Goal: Task Accomplishment & Management: Use online tool/utility

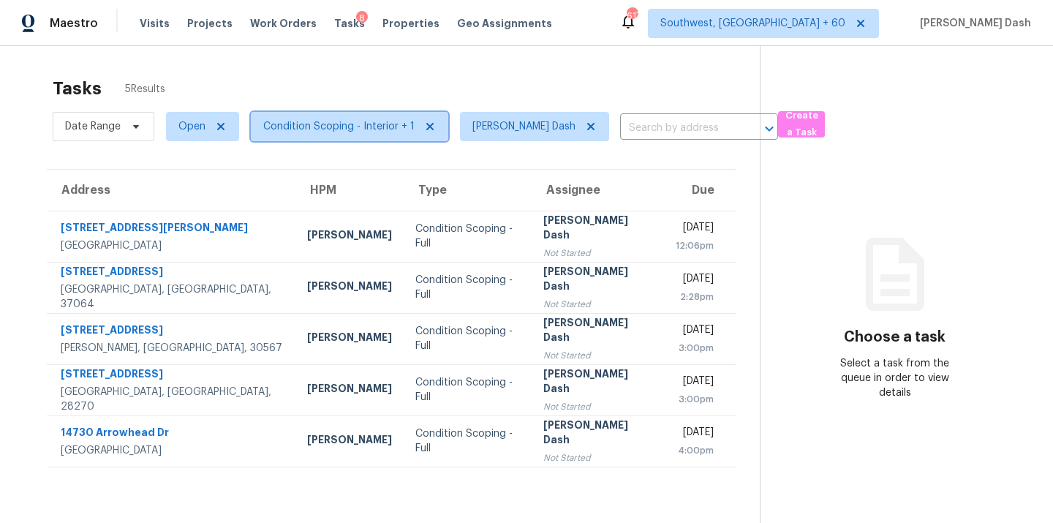
click at [369, 116] on span "Condition Scoping - Interior + 1" at bounding box center [350, 126] width 198 height 29
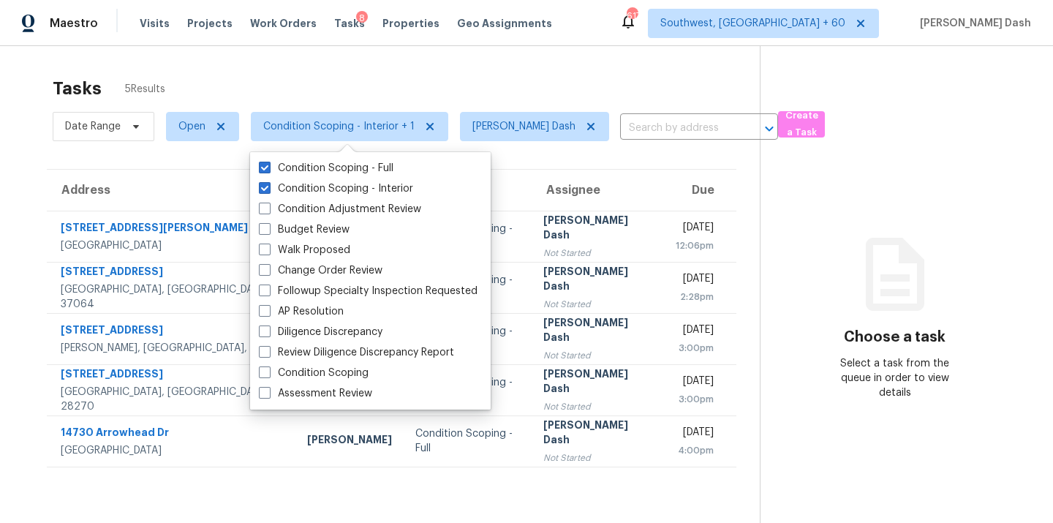
click at [389, 97] on div "Tasks 5 Results" at bounding box center [406, 89] width 707 height 38
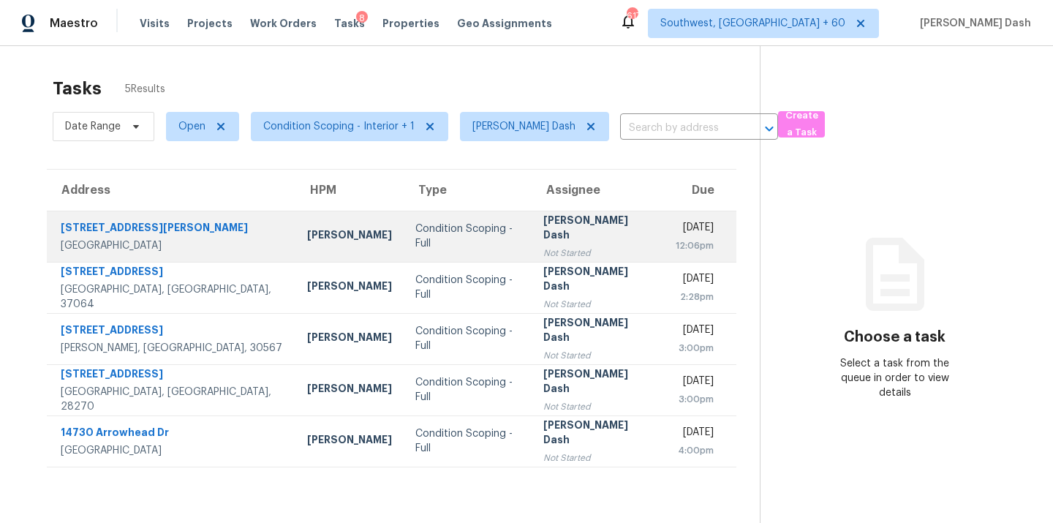
click at [404, 247] on td "Condition Scoping - Full" at bounding box center [468, 236] width 128 height 51
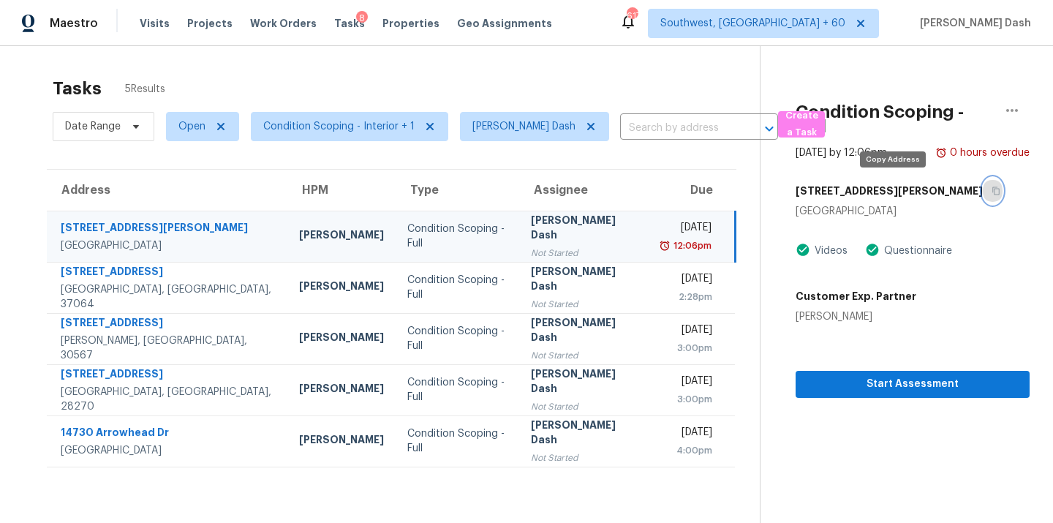
click at [992, 192] on icon "button" at bounding box center [996, 191] width 9 height 9
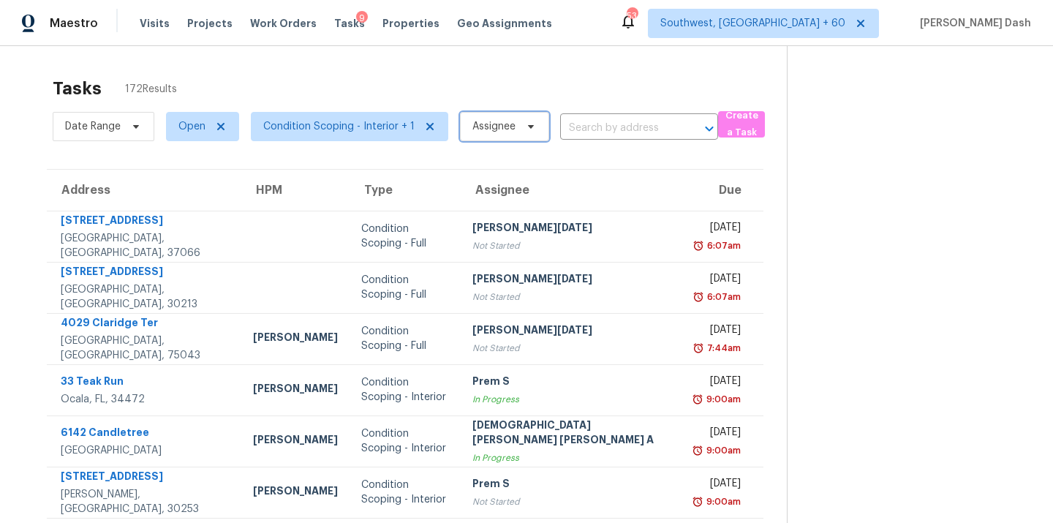
click at [525, 124] on icon at bounding box center [531, 127] width 12 height 12
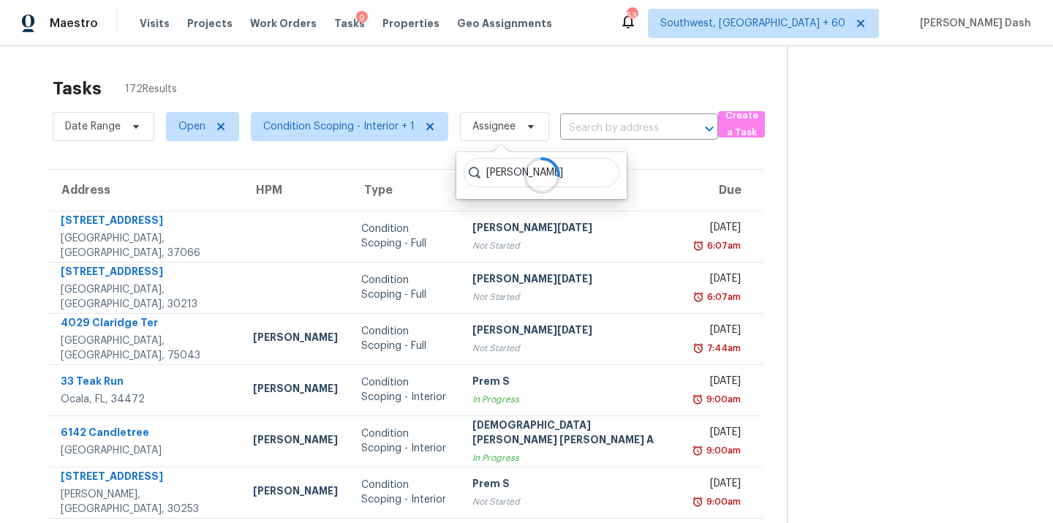
type input "soumya"
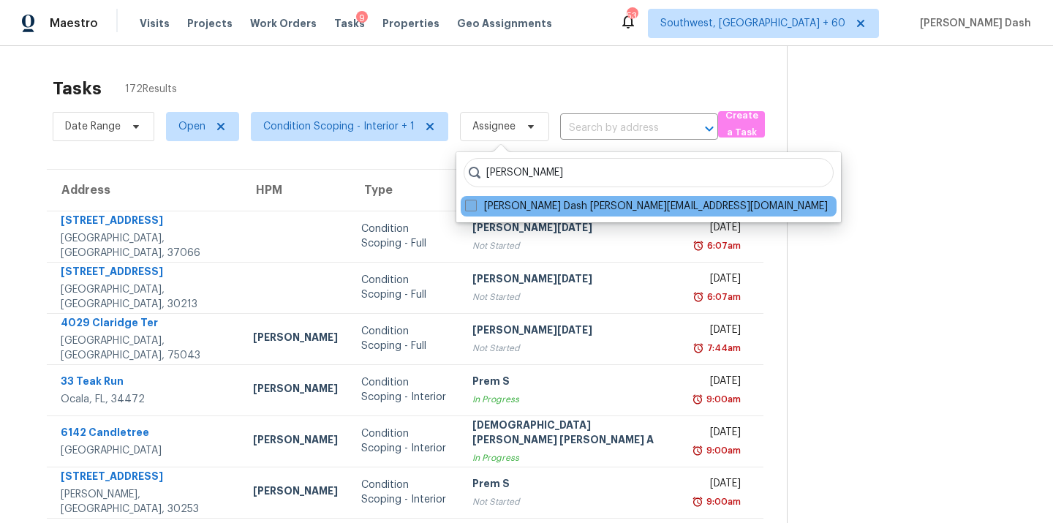
click at [589, 210] on label "Soumya Ranjan Dash soumya.ranjandash@opendoor.com" at bounding box center [646, 206] width 363 height 15
click at [475, 209] on input "Soumya Ranjan Dash soumya.ranjandash@opendoor.com" at bounding box center [470, 204] width 10 height 10
checkbox input "true"
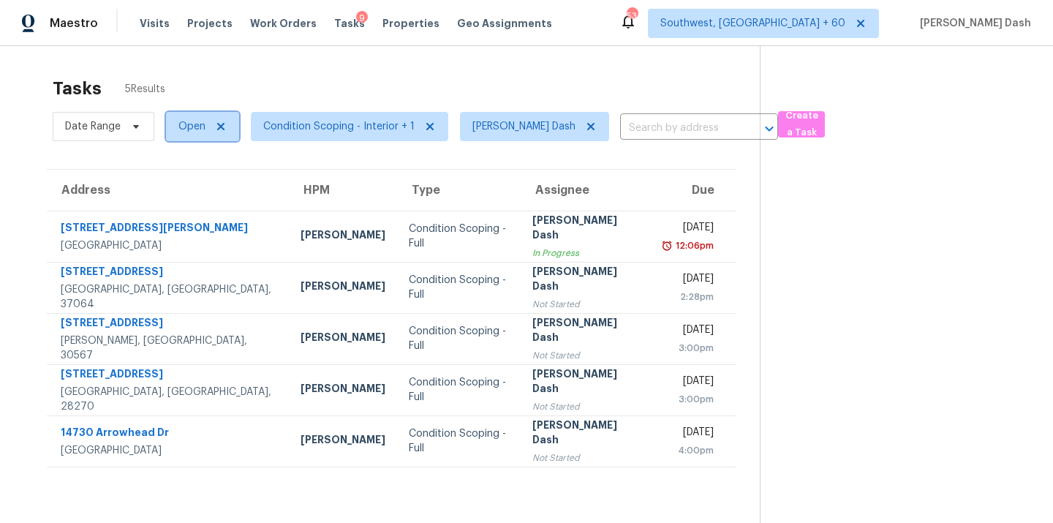
click at [203, 129] on span "Open" at bounding box center [192, 126] width 27 height 15
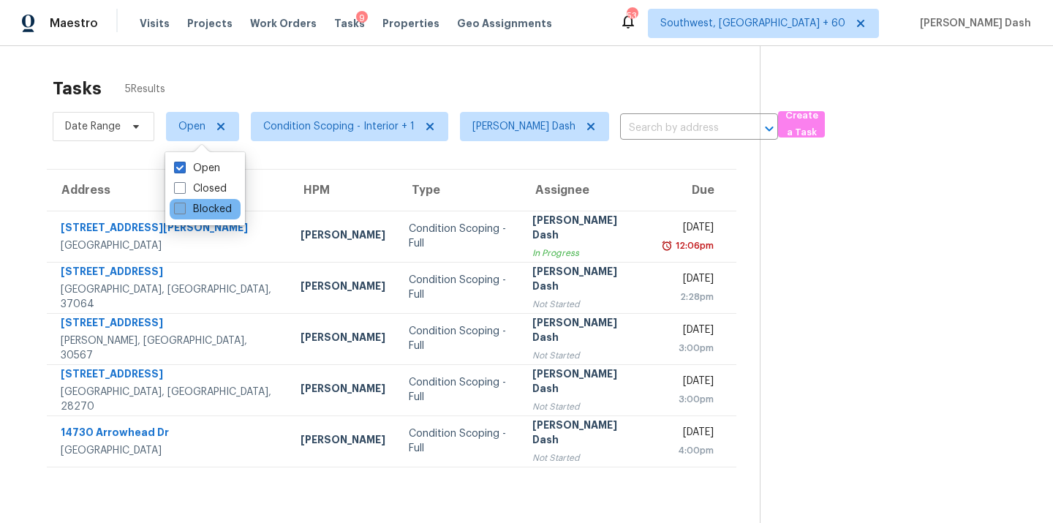
click at [195, 214] on label "Blocked" at bounding box center [203, 209] width 58 height 15
click at [184, 211] on input "Blocked" at bounding box center [179, 207] width 10 height 10
checkbox input "true"
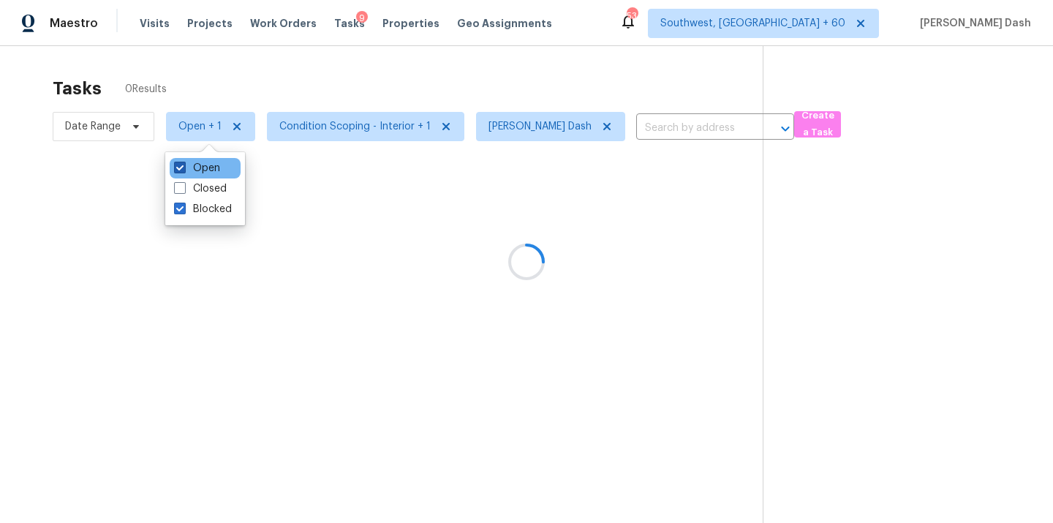
click at [199, 168] on label "Open" at bounding box center [197, 168] width 46 height 15
click at [184, 168] on input "Open" at bounding box center [179, 166] width 10 height 10
checkbox input "false"
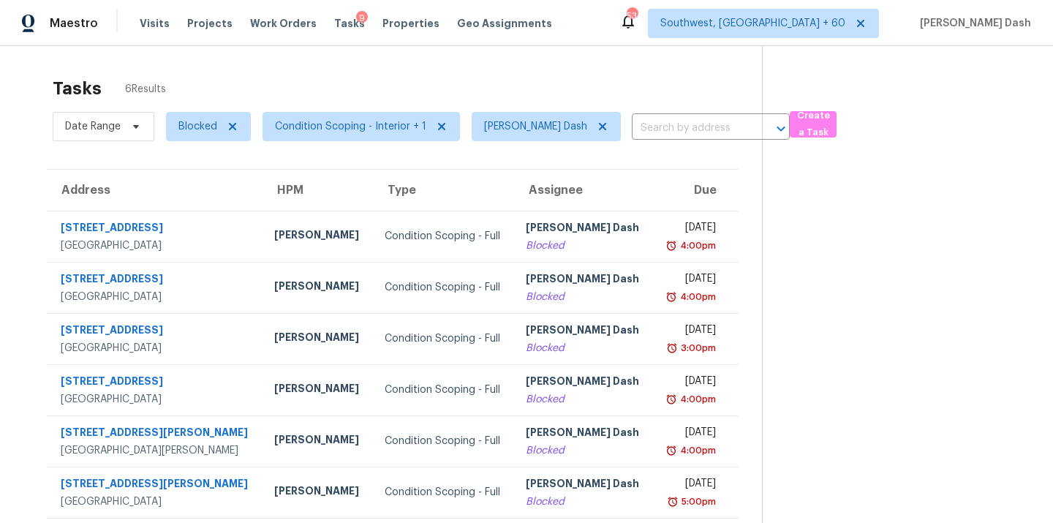
click at [336, 72] on div "Tasks 6 Results" at bounding box center [408, 89] width 710 height 38
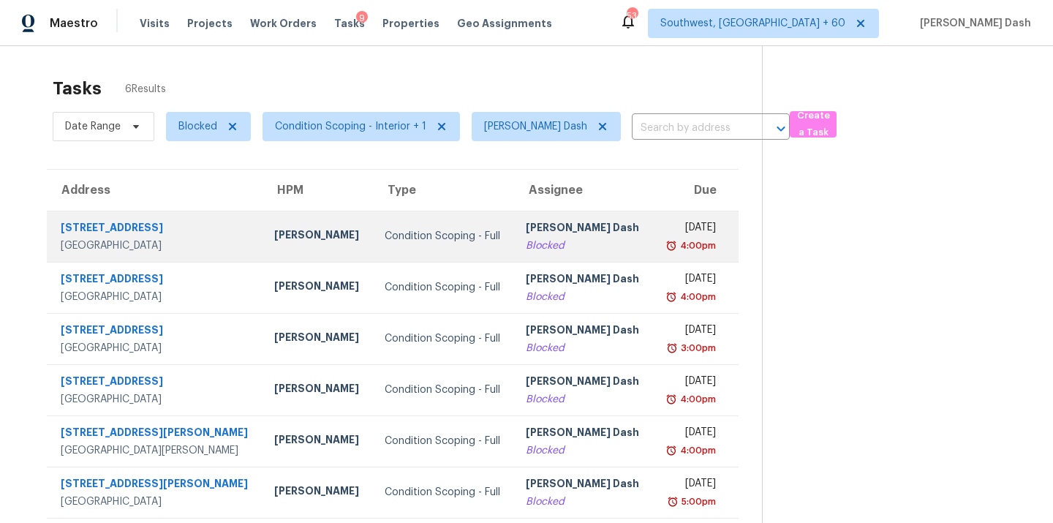
scroll to position [46, 0]
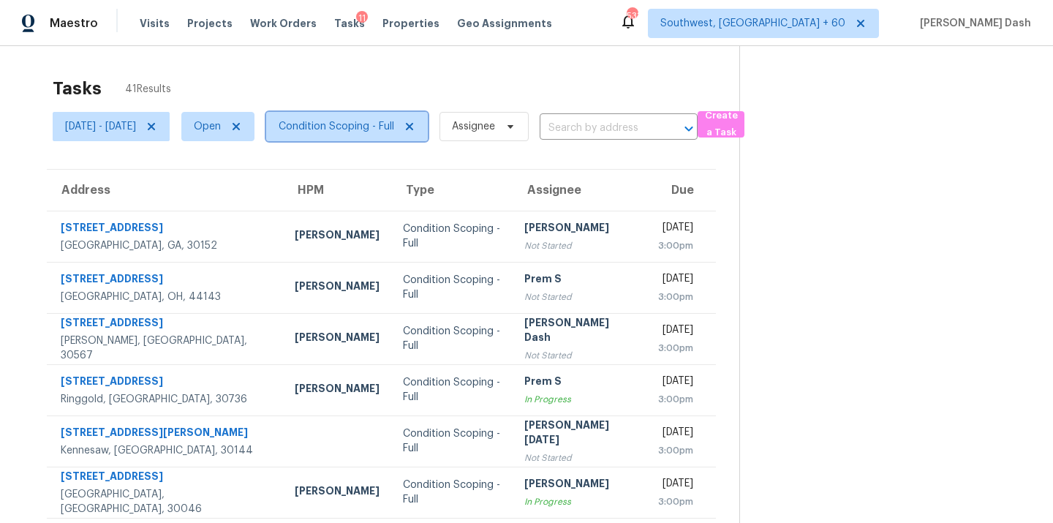
click at [363, 123] on span "Condition Scoping - Full" at bounding box center [337, 126] width 116 height 15
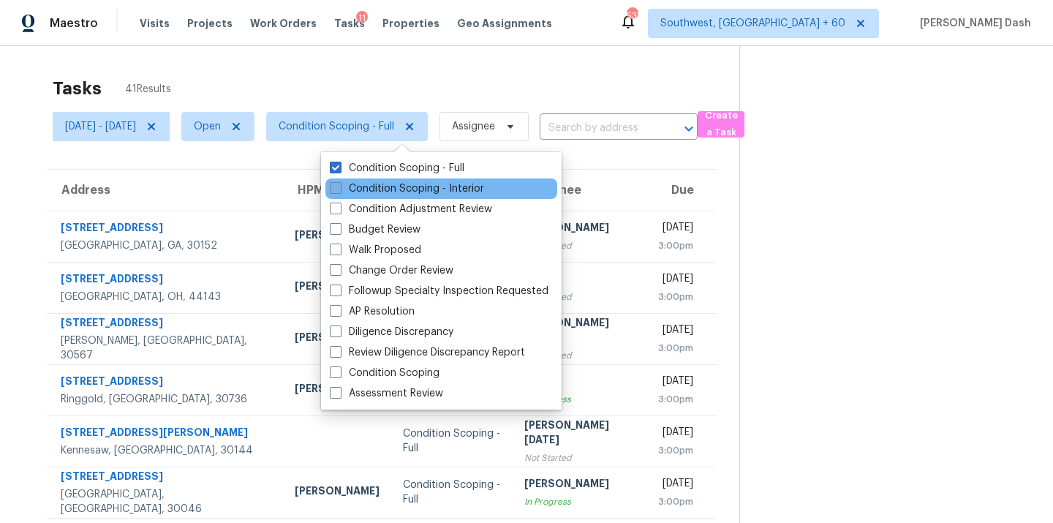
click at [374, 192] on label "Condition Scoping - Interior" at bounding box center [407, 188] width 154 height 15
click at [339, 191] on input "Condition Scoping - Interior" at bounding box center [335, 186] width 10 height 10
checkbox input "true"
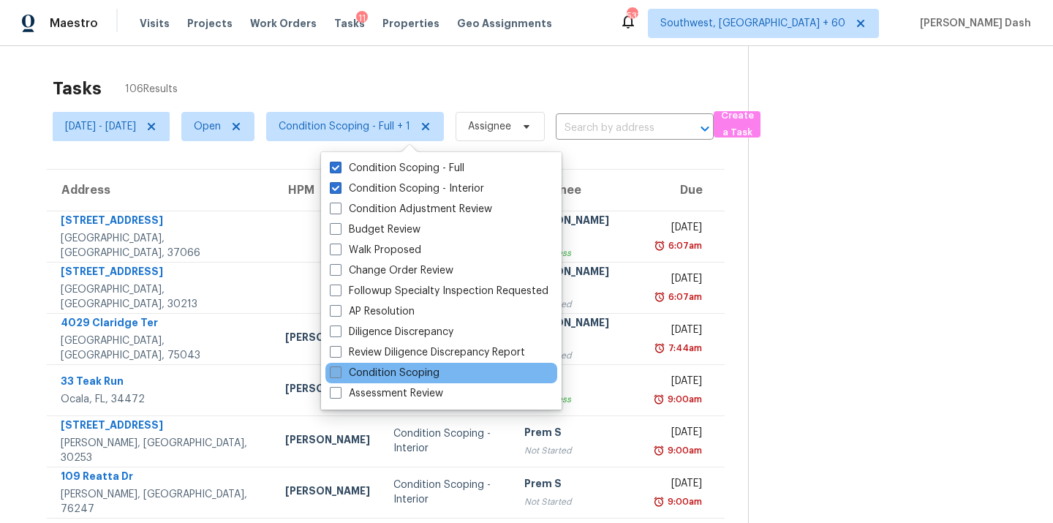
click at [410, 374] on label "Condition Scoping" at bounding box center [385, 373] width 110 height 15
click at [339, 374] on input "Condition Scoping" at bounding box center [335, 371] width 10 height 10
checkbox input "true"
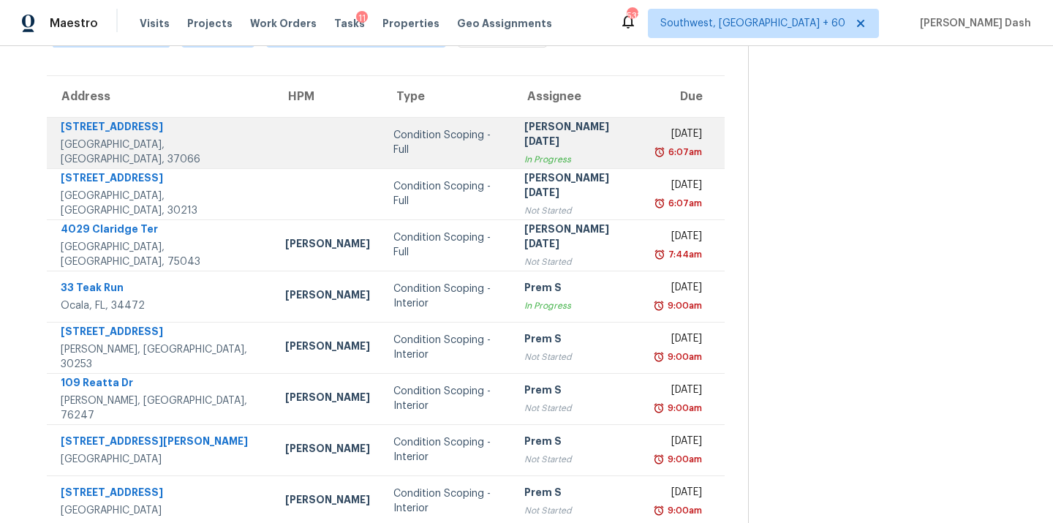
scroll to position [18, 0]
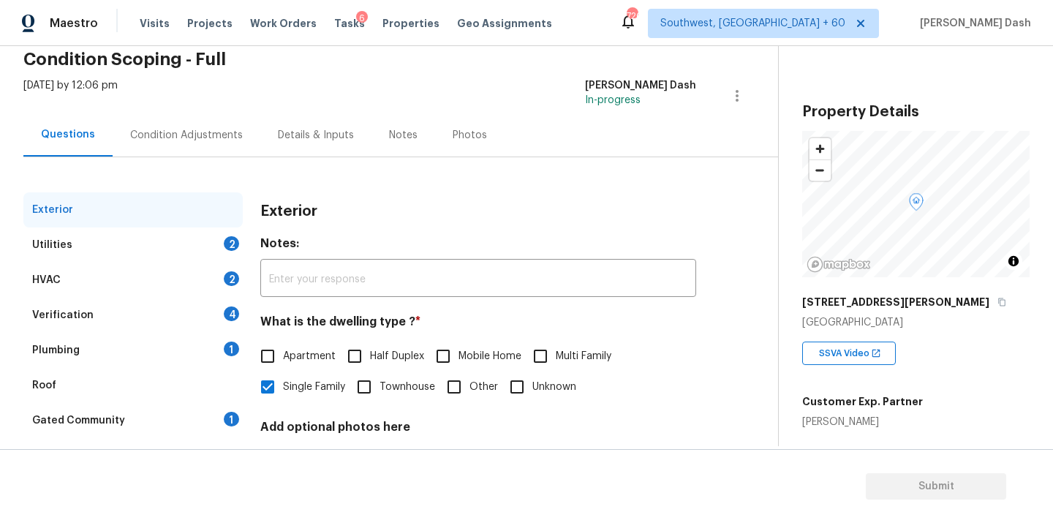
scroll to position [121, 0]
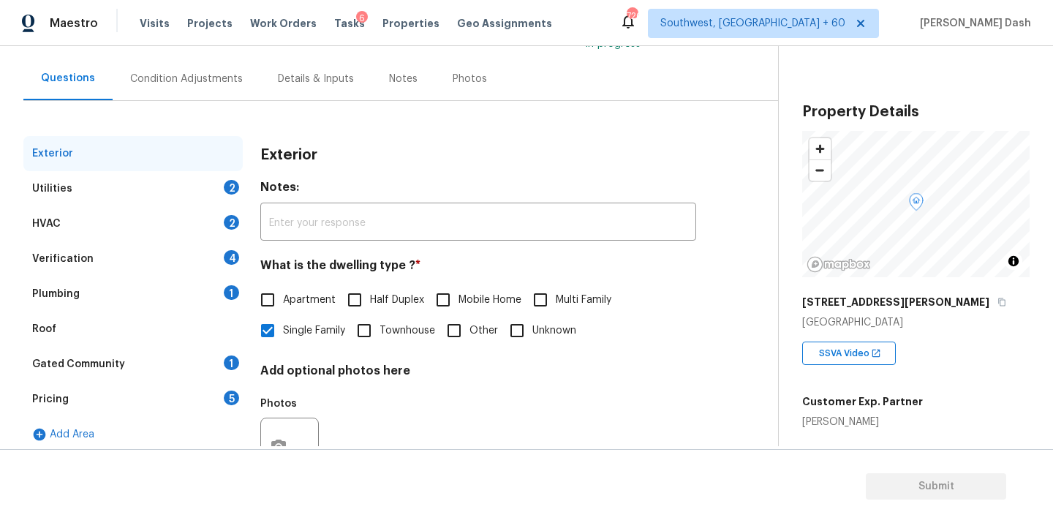
click at [200, 195] on div "Utilities 2" at bounding box center [132, 188] width 219 height 35
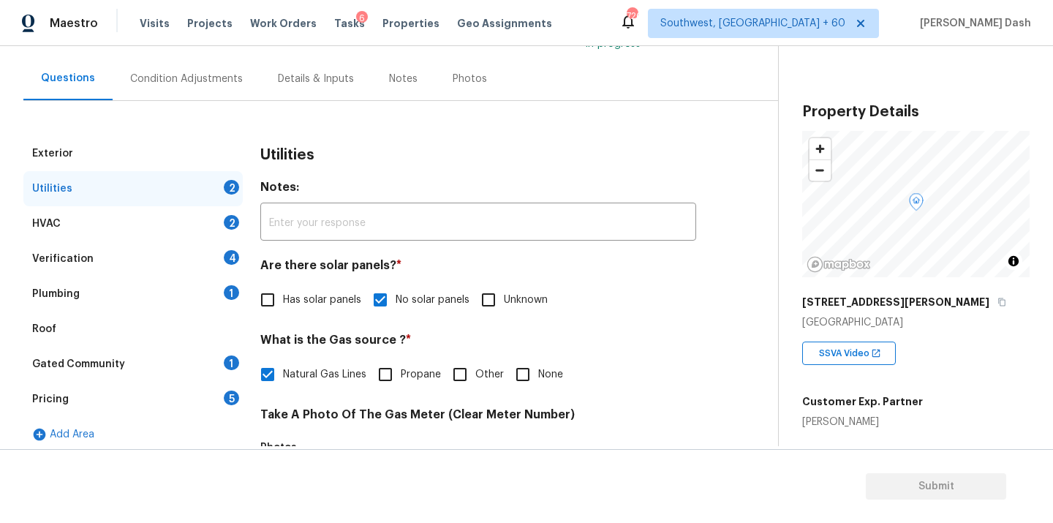
click at [481, 375] on span "Other" at bounding box center [490, 374] width 29 height 15
click at [476, 375] on input "Other" at bounding box center [460, 374] width 31 height 31
checkbox input "true"
checkbox input "false"
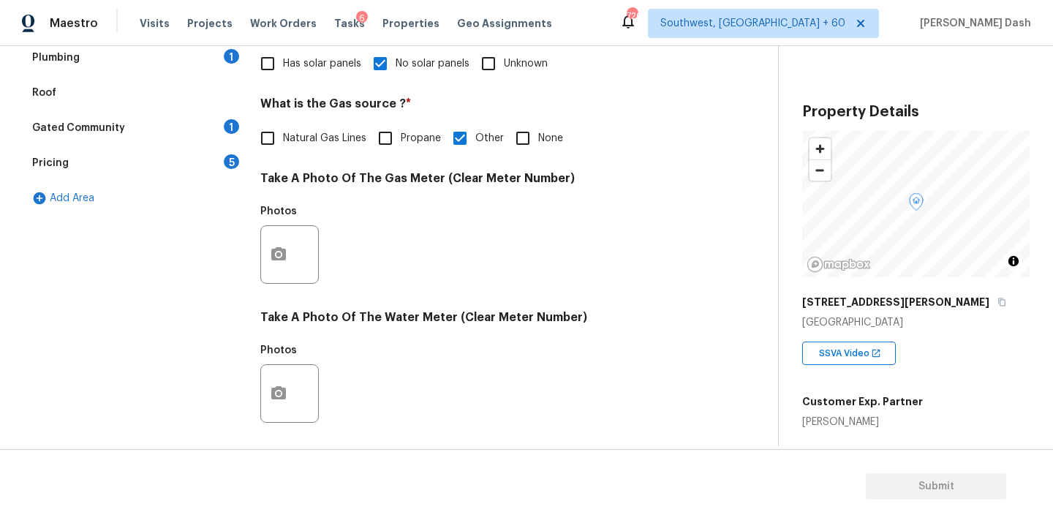
scroll to position [568, 0]
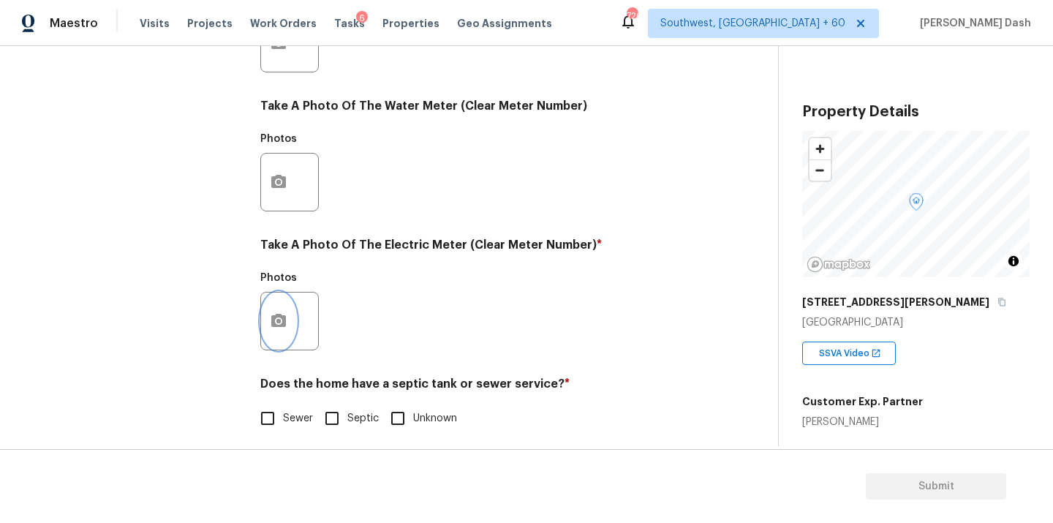
click at [281, 317] on icon "button" at bounding box center [278, 320] width 15 height 13
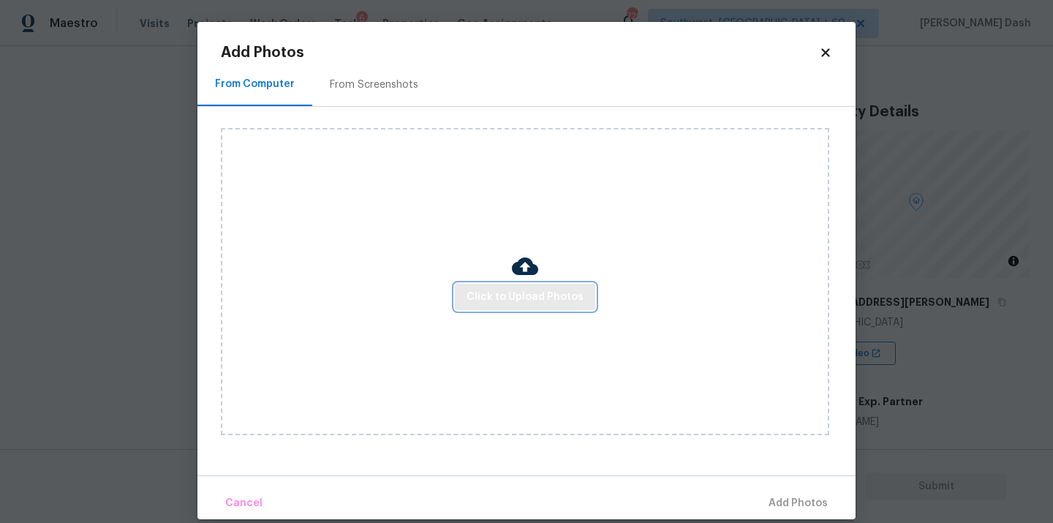
click at [509, 303] on span "Click to Upload Photos" at bounding box center [525, 297] width 117 height 18
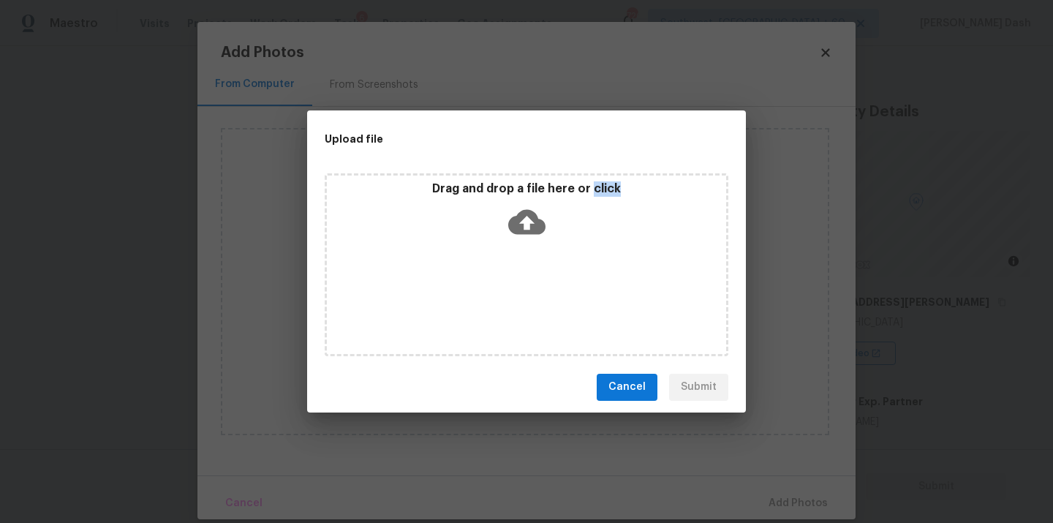
click at [509, 303] on div "Drag and drop a file here or click" at bounding box center [527, 264] width 404 height 183
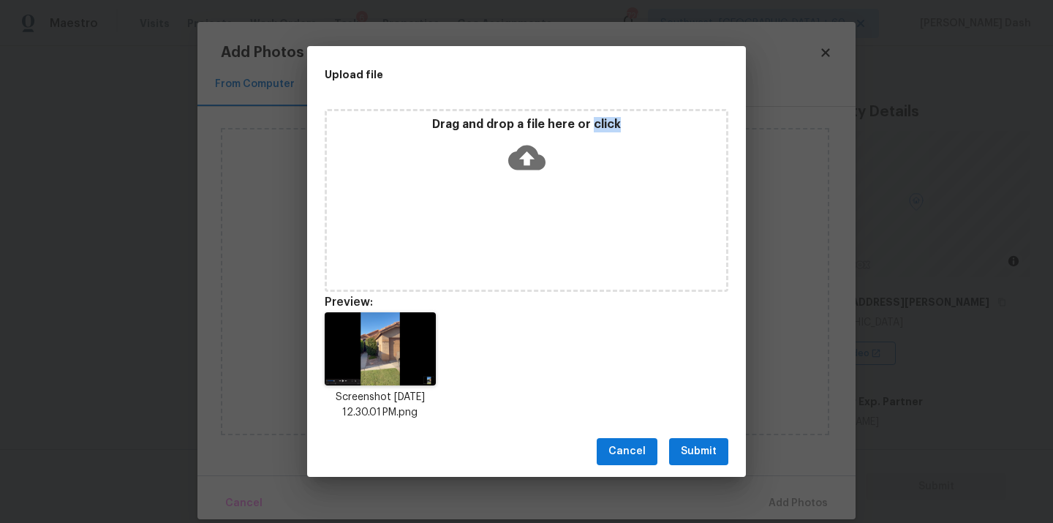
click at [720, 460] on button "Submit" at bounding box center [698, 451] width 59 height 27
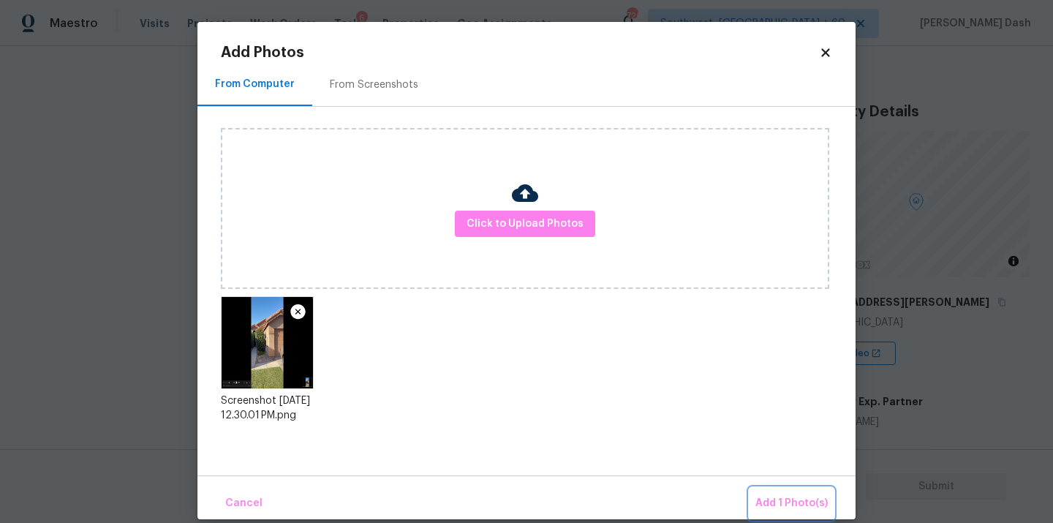
click at [790, 504] on span "Add 1 Photo(s)" at bounding box center [792, 504] width 72 height 18
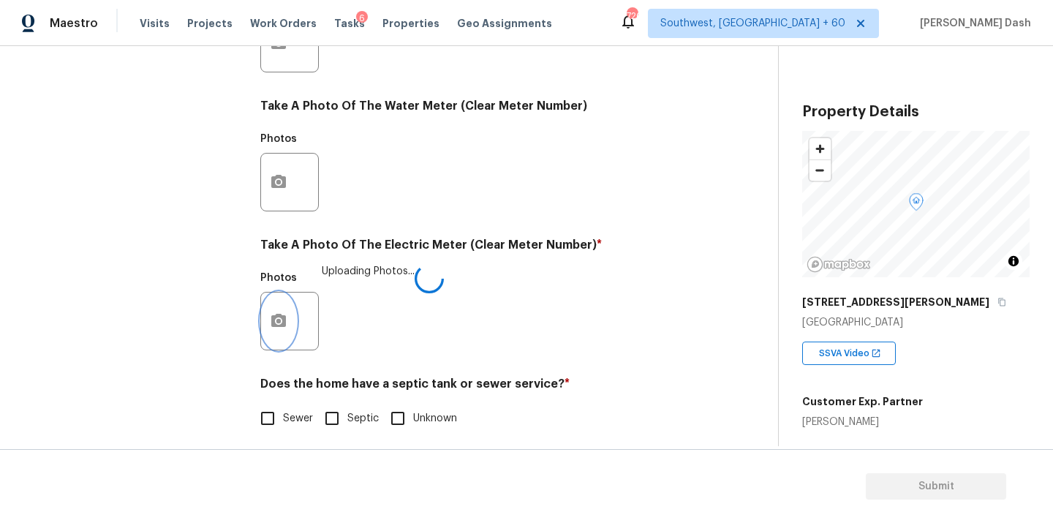
scroll to position [578, 0]
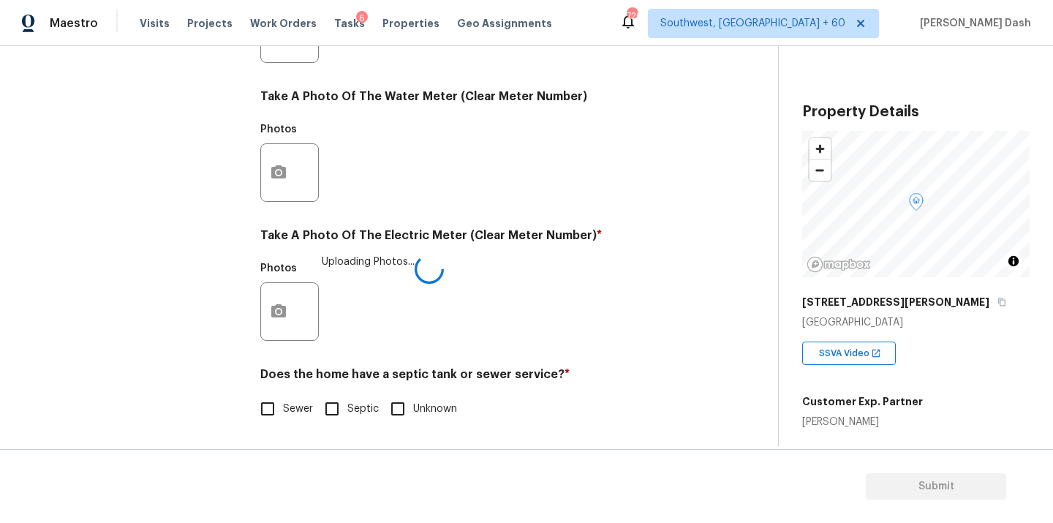
click at [263, 397] on input "Sewer" at bounding box center [267, 409] width 31 height 31
checkbox input "true"
click at [200, 244] on div "Exterior Utilities 1 HVAC 2 Verification 4 Plumbing 1 Roof Gated Community 1 Pr…" at bounding box center [132, 61] width 219 height 765
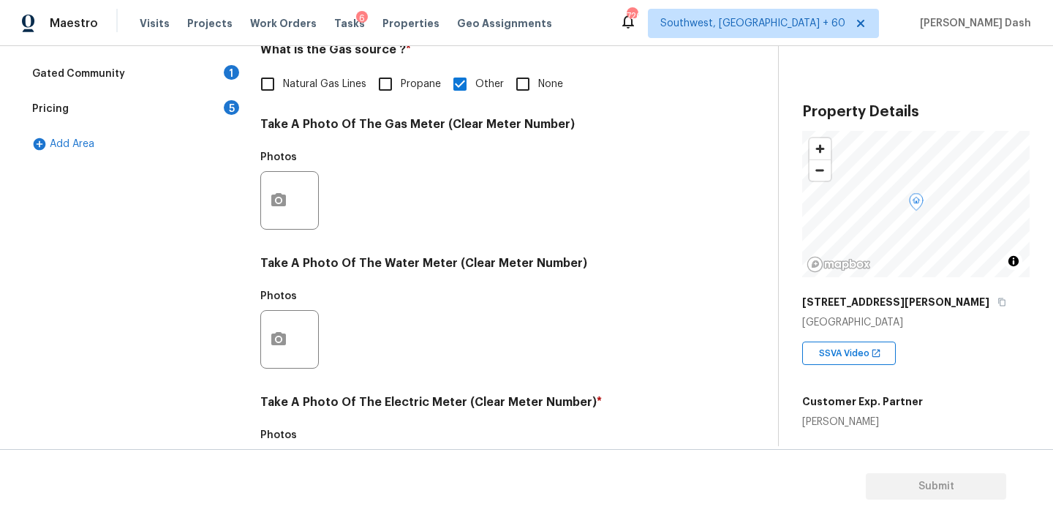
scroll to position [197, 0]
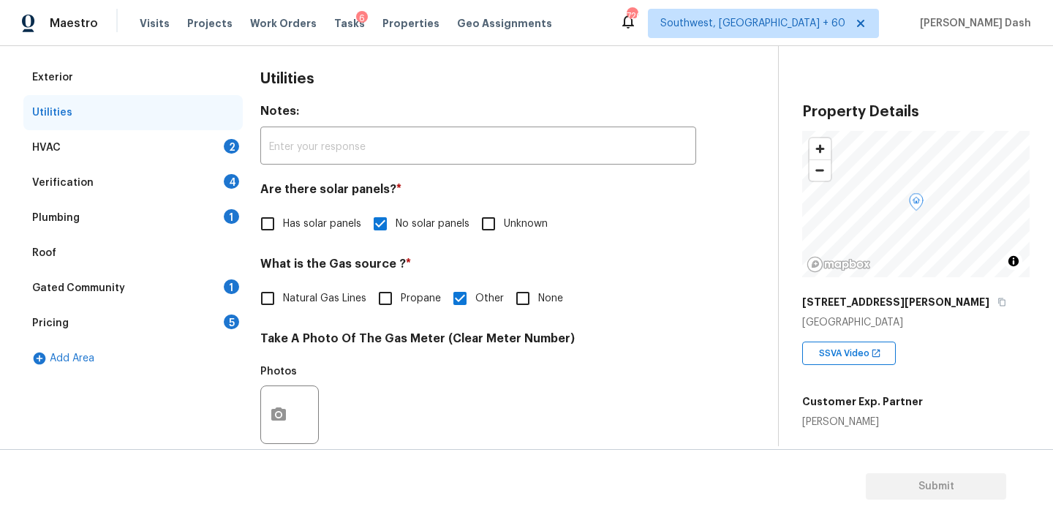
click at [211, 143] on div "HVAC 2" at bounding box center [132, 147] width 219 height 35
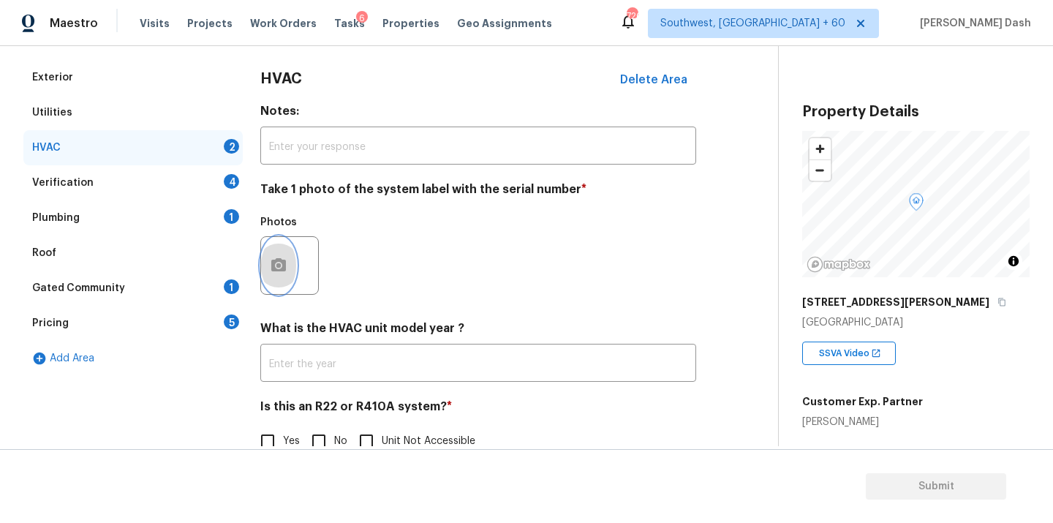
click at [283, 262] on icon "button" at bounding box center [278, 264] width 15 height 13
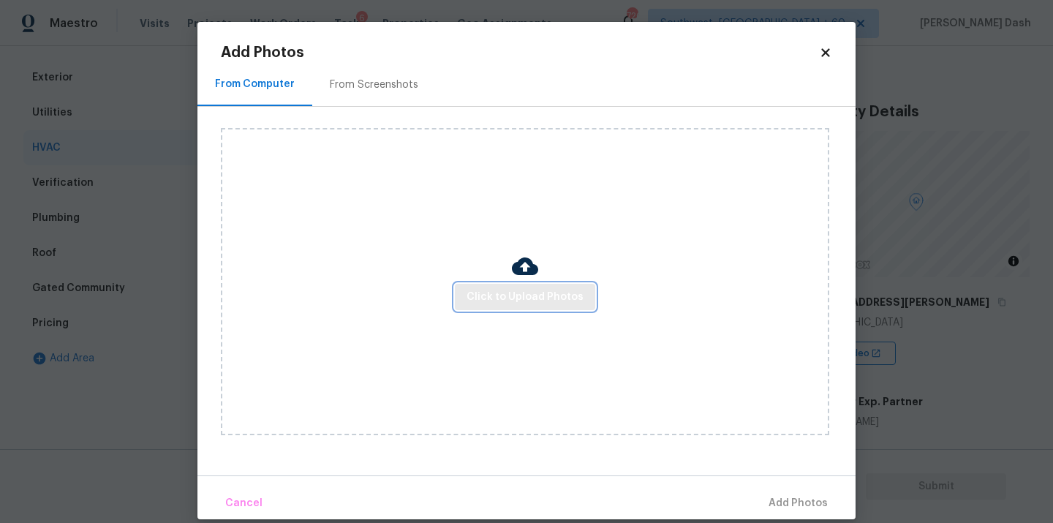
click at [503, 290] on span "Click to Upload Photos" at bounding box center [525, 297] width 117 height 18
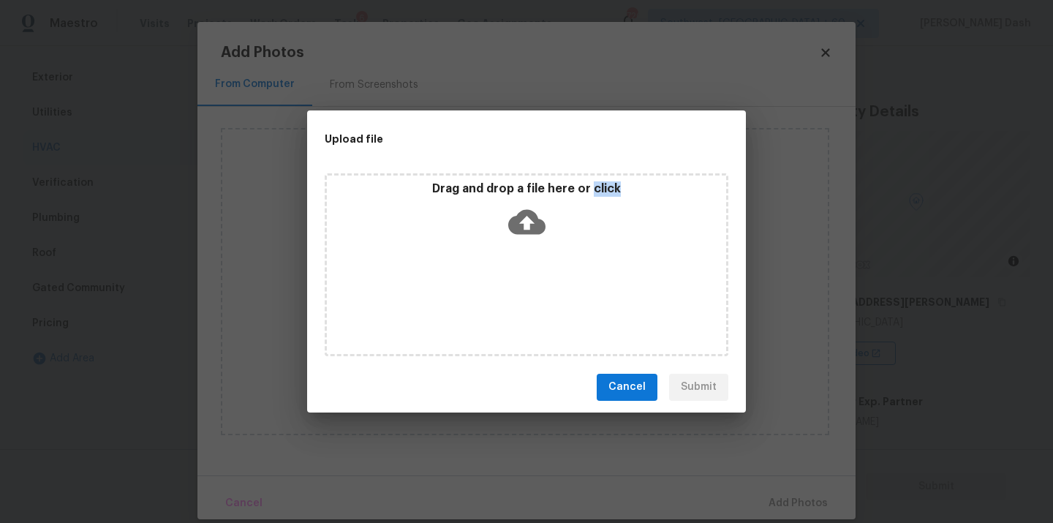
click at [503, 290] on div "Drag and drop a file here or click" at bounding box center [527, 264] width 404 height 183
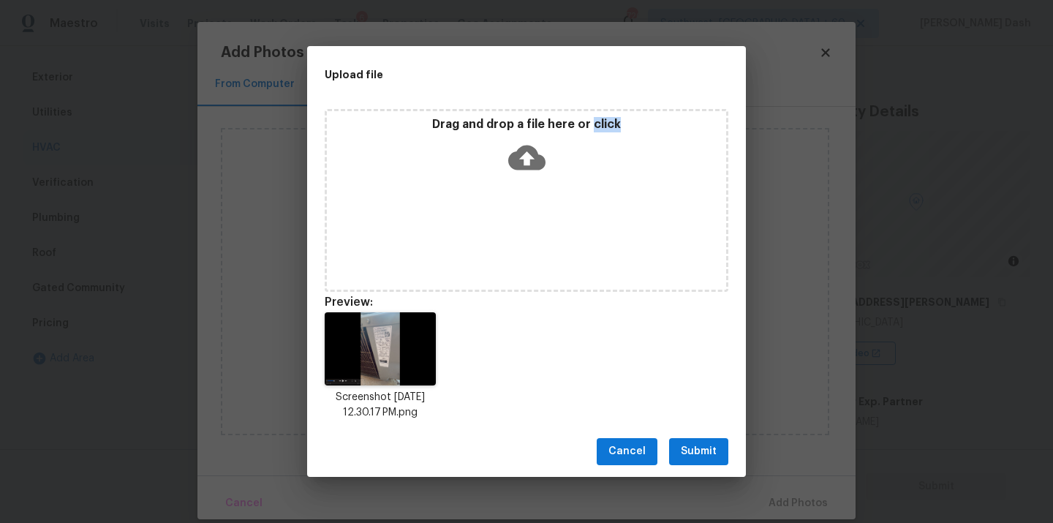
click at [704, 460] on span "Submit" at bounding box center [699, 452] width 36 height 18
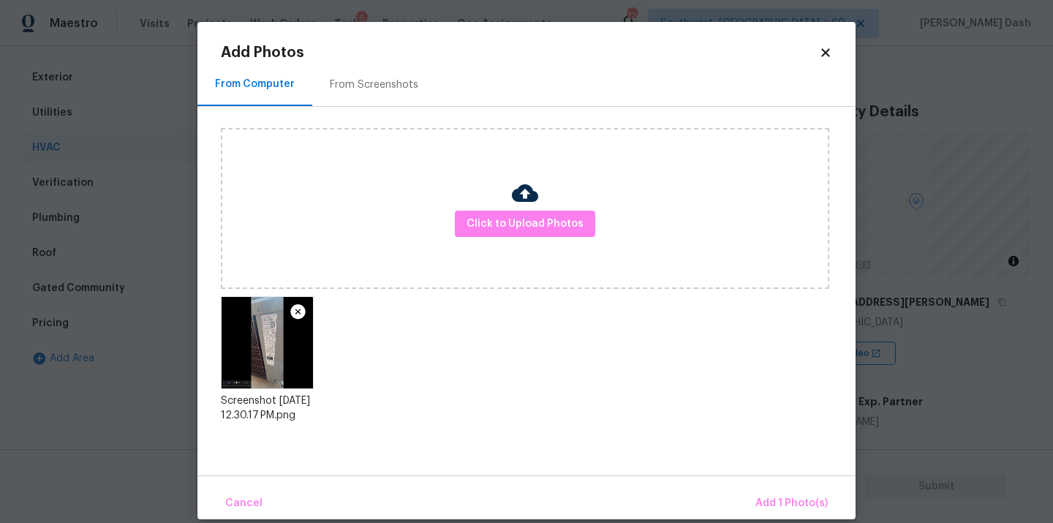
click at [756, 483] on div "Cancel Add 1 Photo(s)" at bounding box center [527, 498] width 658 height 44
click at [772, 497] on span "Add 1 Photo(s)" at bounding box center [792, 504] width 72 height 18
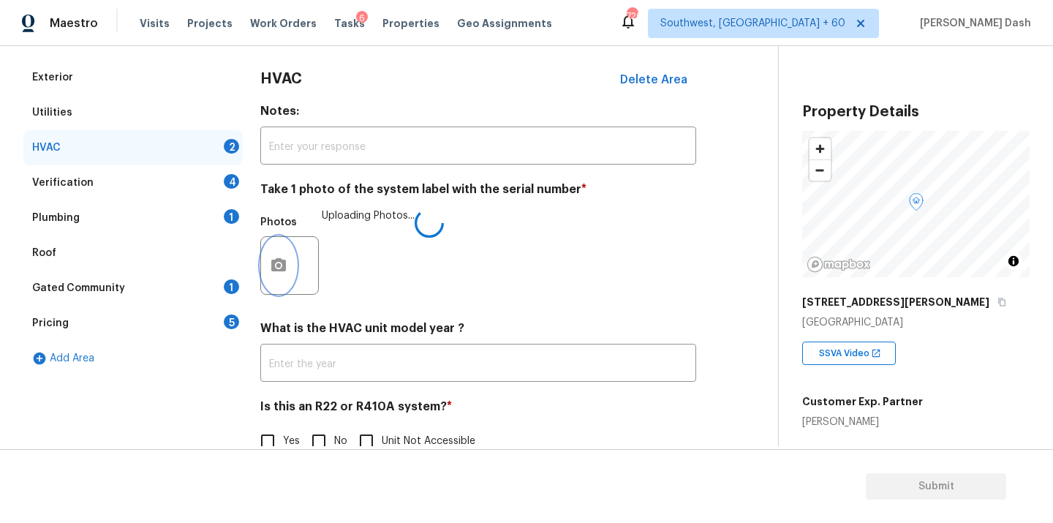
scroll to position [230, 0]
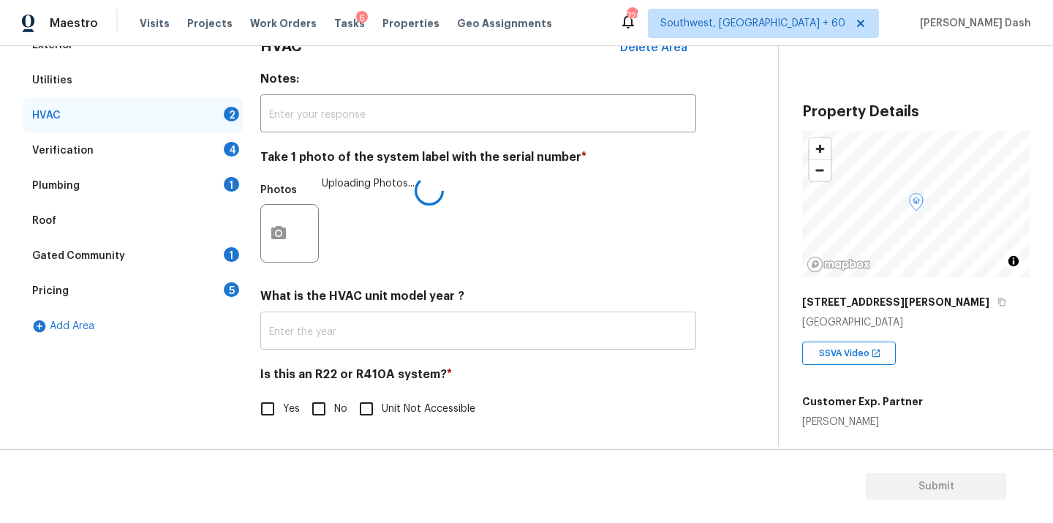
click at [288, 333] on input "text" at bounding box center [478, 332] width 436 height 34
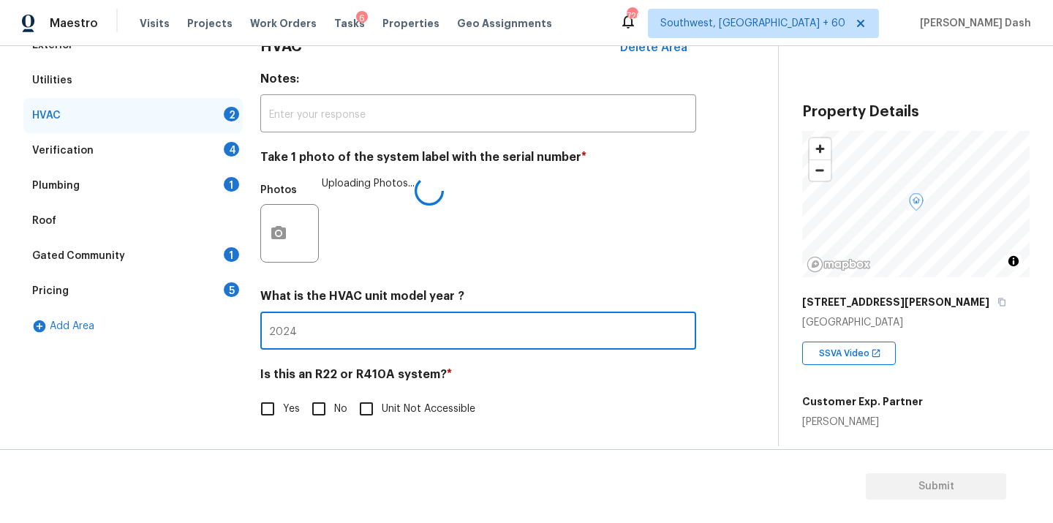
type input "2024"
drag, startPoint x: 271, startPoint y: 412, endPoint x: 337, endPoint y: 407, distance: 66.8
click at [271, 412] on input "Yes" at bounding box center [267, 409] width 31 height 31
checkbox input "true"
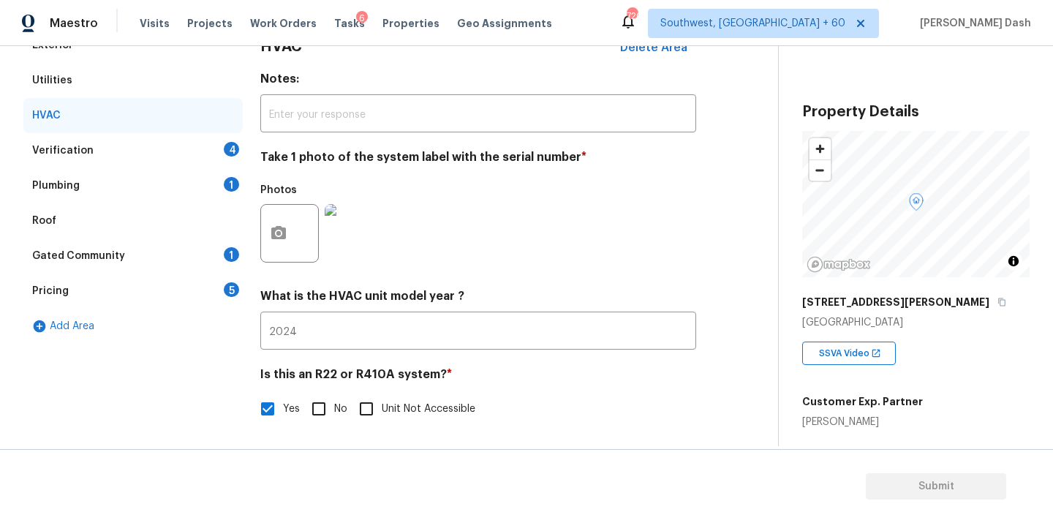
click at [214, 141] on div "Verification 4" at bounding box center [132, 150] width 219 height 35
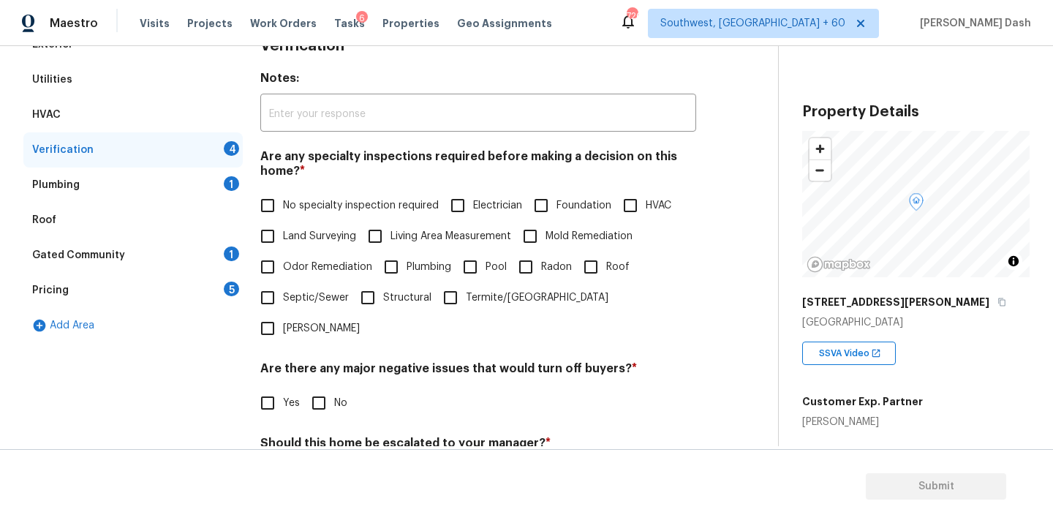
click at [304, 193] on label "No specialty inspection required" at bounding box center [345, 205] width 187 height 31
click at [283, 193] on input "No specialty inspection required" at bounding box center [267, 205] width 31 height 31
checkbox input "true"
click at [325, 389] on input "No" at bounding box center [319, 404] width 31 height 31
checkbox input "true"
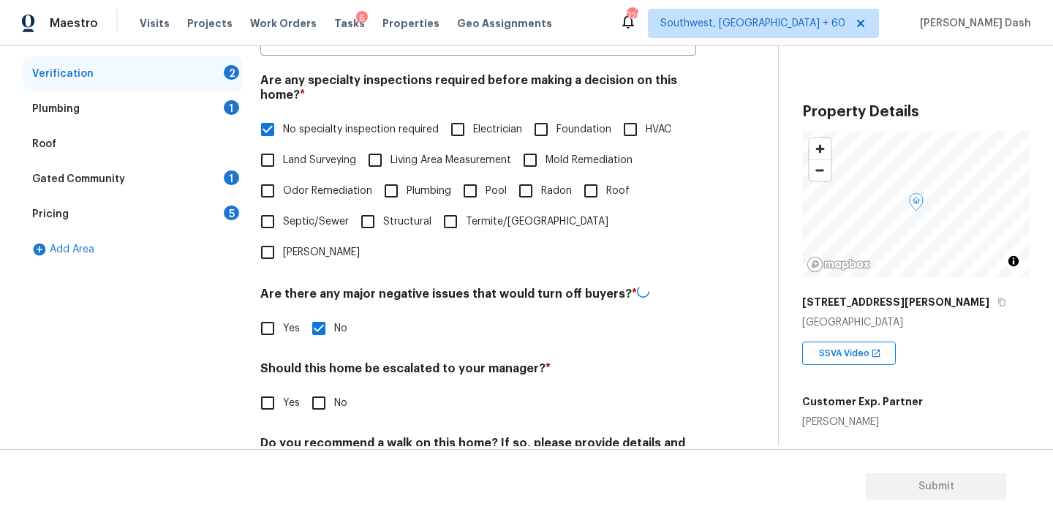
scroll to position [357, 0]
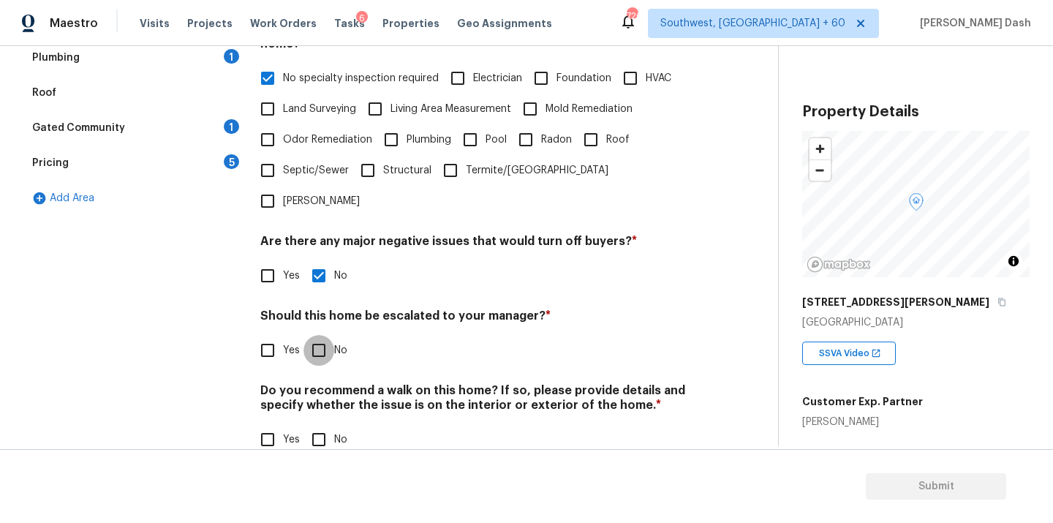
click at [323, 335] on input "No" at bounding box center [319, 350] width 31 height 31
checkbox input "true"
click at [326, 426] on input "No" at bounding box center [319, 441] width 31 height 31
checkbox input "true"
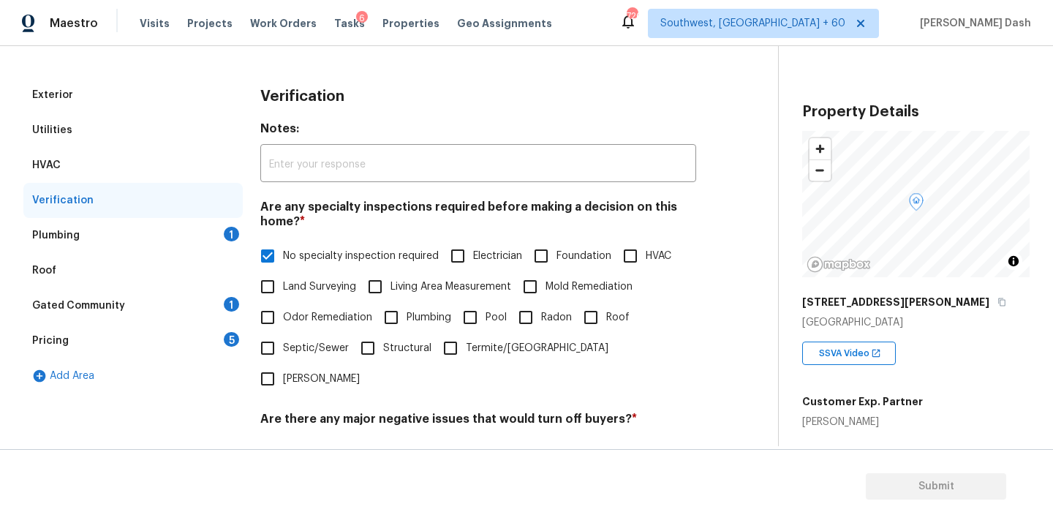
click at [222, 228] on div "Plumbing 1" at bounding box center [132, 235] width 219 height 35
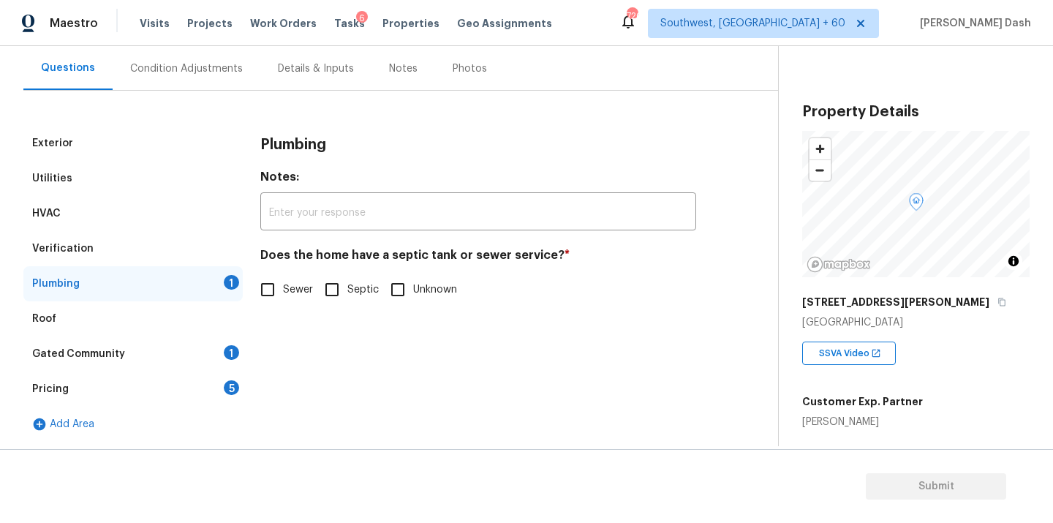
click at [275, 286] on input "Sewer" at bounding box center [267, 289] width 31 height 31
checkbox input "true"
click at [219, 348] on div "Gated Community 1" at bounding box center [132, 354] width 219 height 35
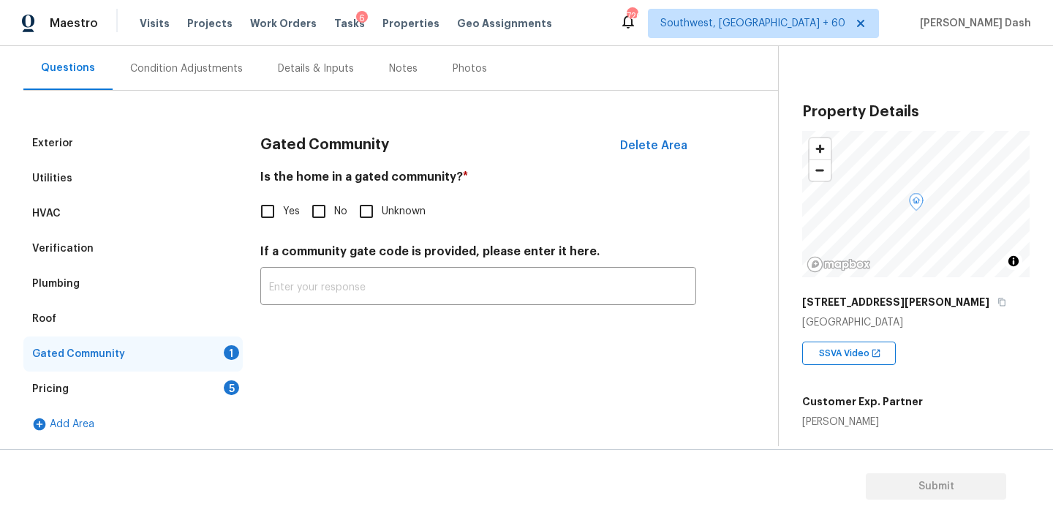
click at [322, 211] on input "No" at bounding box center [319, 211] width 31 height 31
checkbox input "true"
drag, startPoint x: 226, startPoint y: 380, endPoint x: 237, endPoint y: 339, distance: 41.7
click at [226, 379] on div "Pricing 5" at bounding box center [132, 389] width 219 height 35
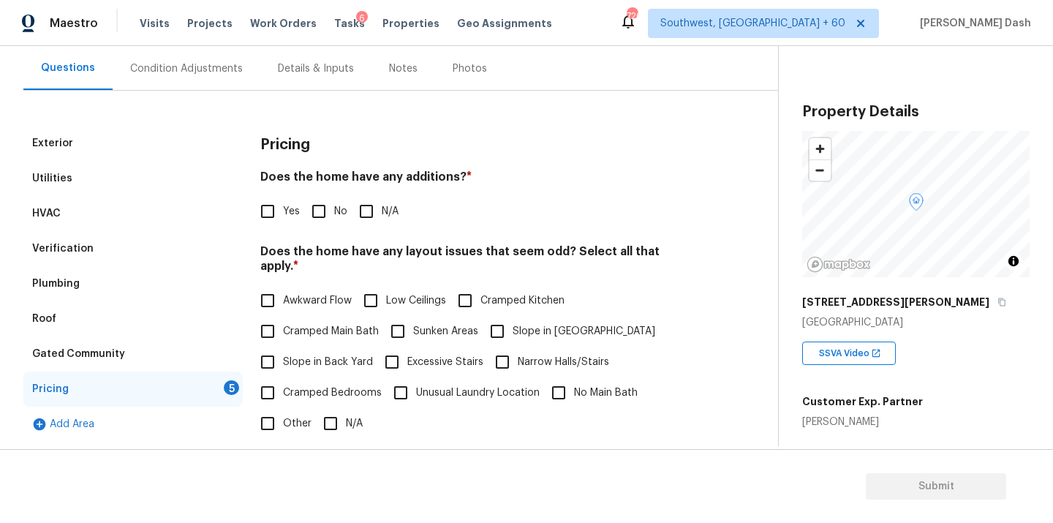
click at [320, 204] on input "No" at bounding box center [319, 211] width 31 height 31
checkbox input "true"
click at [318, 408] on input "N/A" at bounding box center [330, 423] width 31 height 31
checkbox input "true"
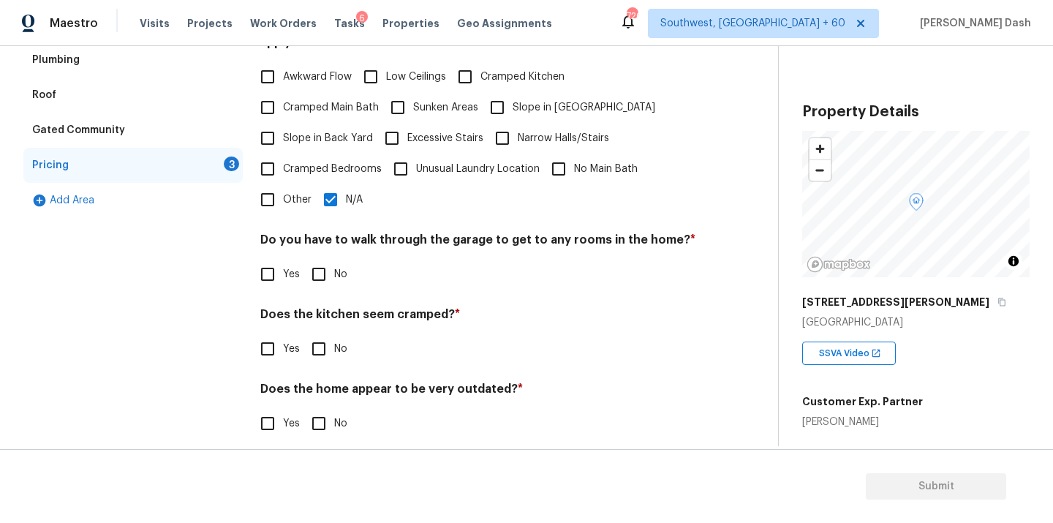
click at [326, 268] on input "No" at bounding box center [319, 274] width 31 height 31
checkbox input "true"
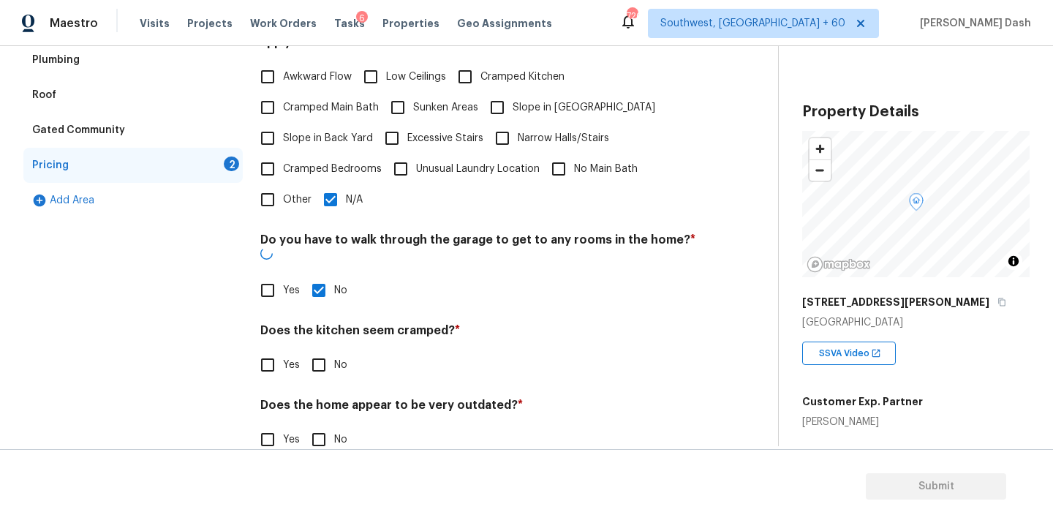
click at [326, 350] on input "No" at bounding box center [319, 365] width 31 height 31
checkbox input "true"
click at [326, 426] on input "No" at bounding box center [319, 441] width 31 height 31
checkbox input "true"
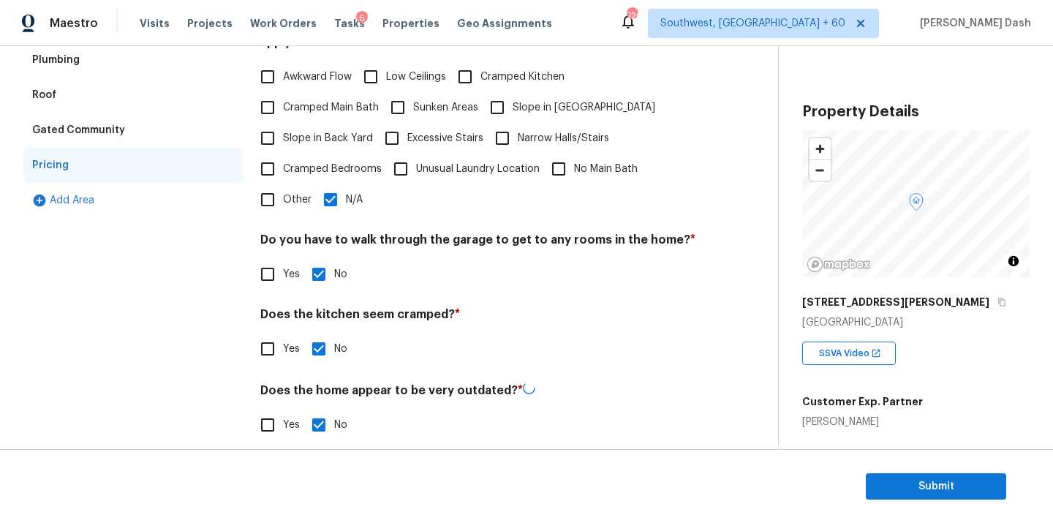
click at [191, 276] on div "Exterior Utilities HVAC Verification Plumbing Roof Gated Community Pricing Add …" at bounding box center [132, 180] width 219 height 556
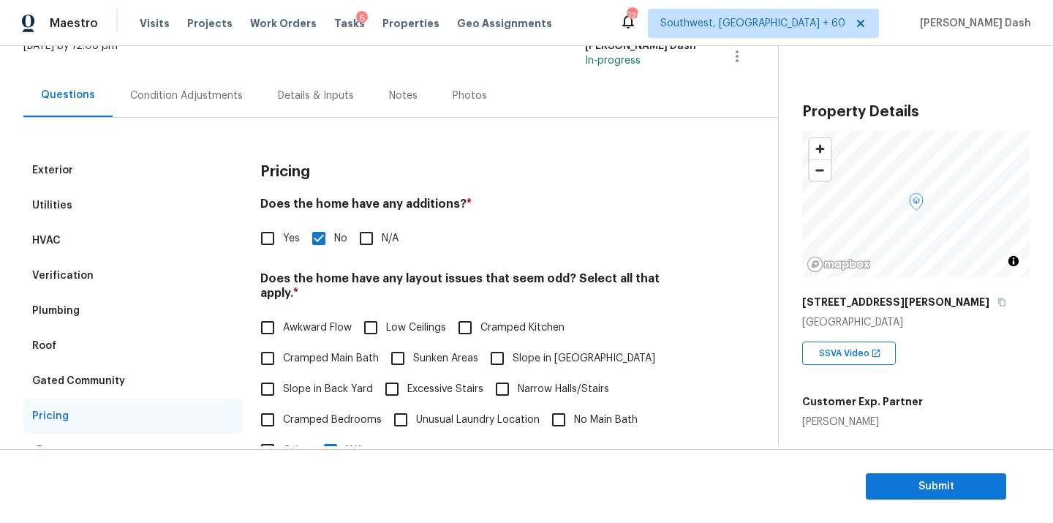
click at [186, 103] on div "Condition Adjustments" at bounding box center [187, 95] width 148 height 43
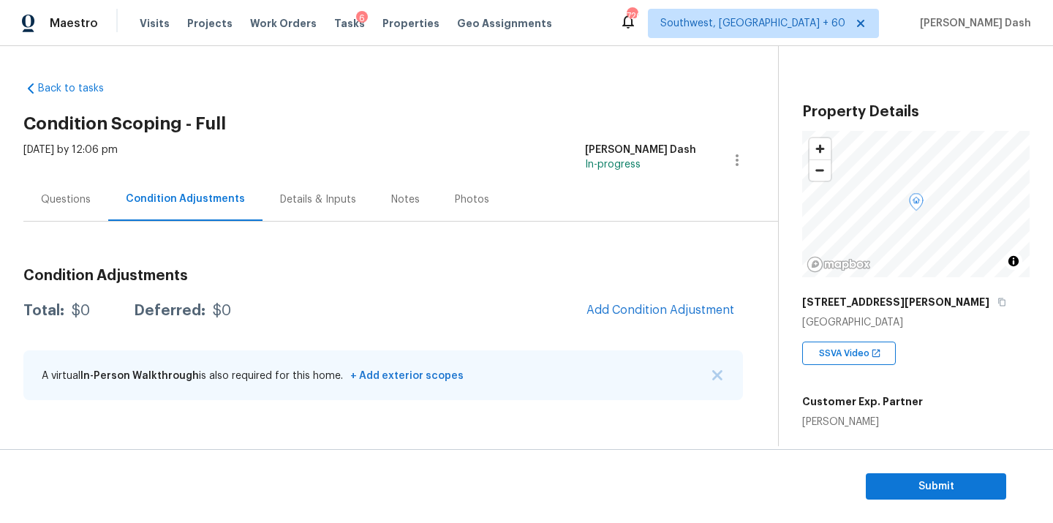
click at [668, 289] on div "Condition Adjustments Total: $0 Deferred: $0 Add Condition Adjustment A virtual…" at bounding box center [383, 335] width 720 height 157
click at [651, 298] on button "Add Condition Adjustment" at bounding box center [660, 310] width 165 height 31
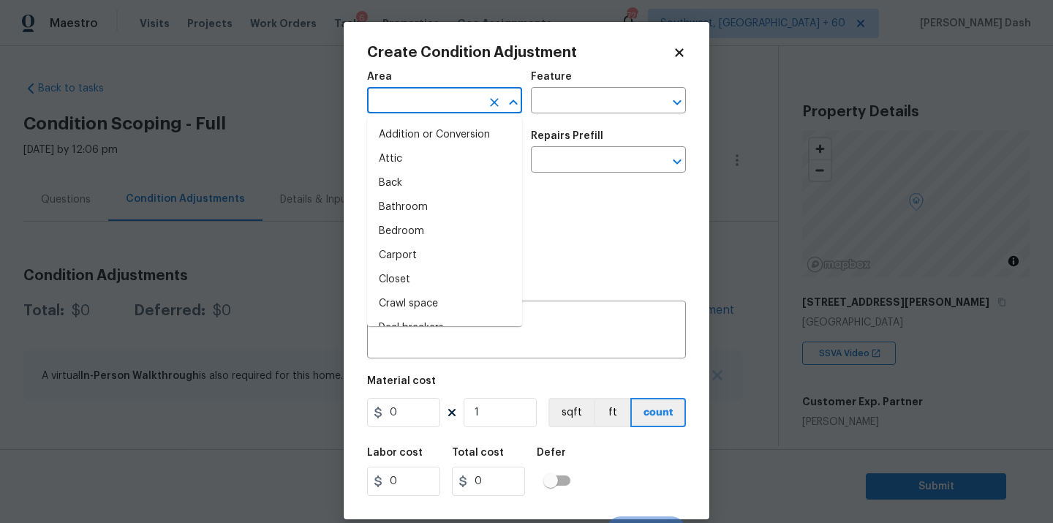
click at [471, 109] on input "text" at bounding box center [424, 102] width 114 height 23
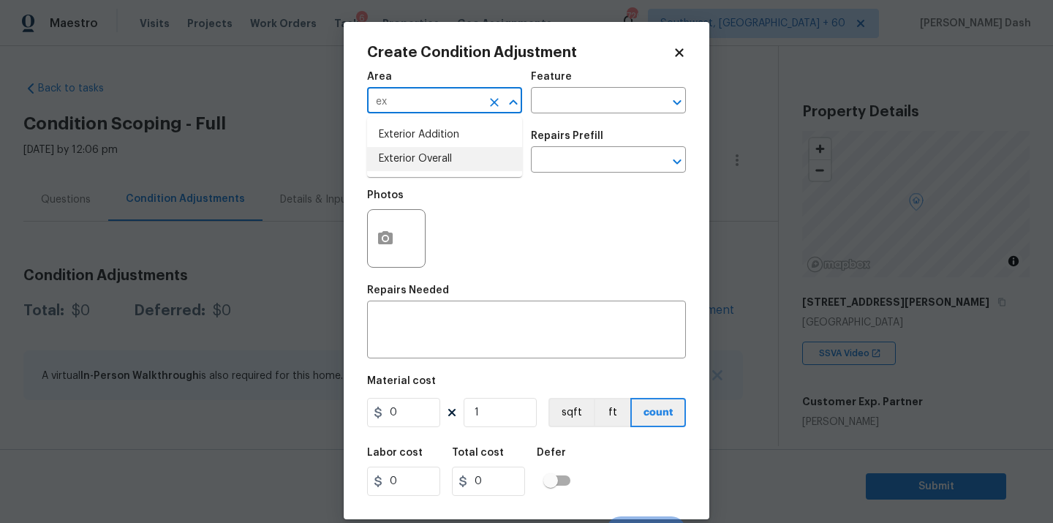
click at [446, 161] on li "Exterior Overall" at bounding box center [444, 159] width 155 height 24
type input "Exterior Overall"
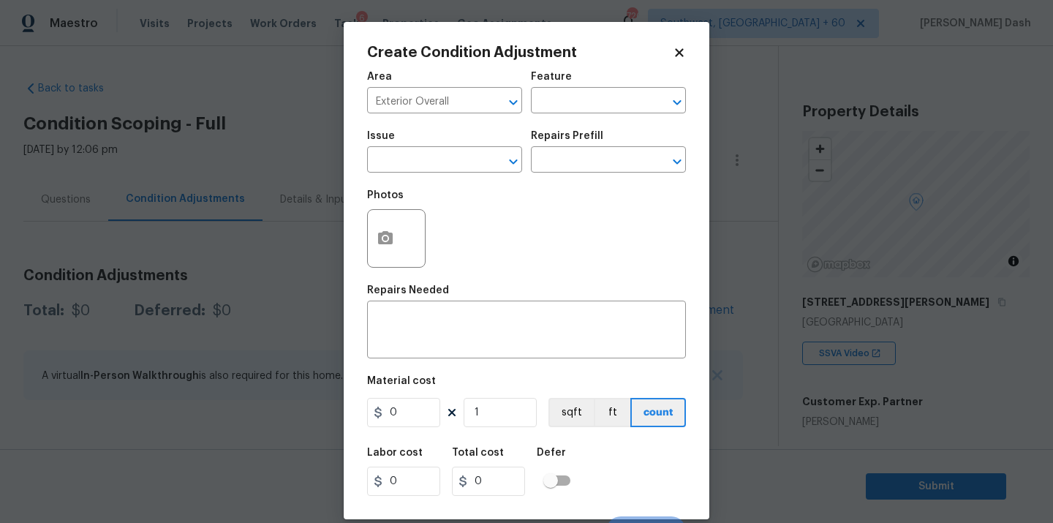
click at [541, 122] on div "Issue ​ Repairs Prefill ​" at bounding box center [526, 151] width 319 height 59
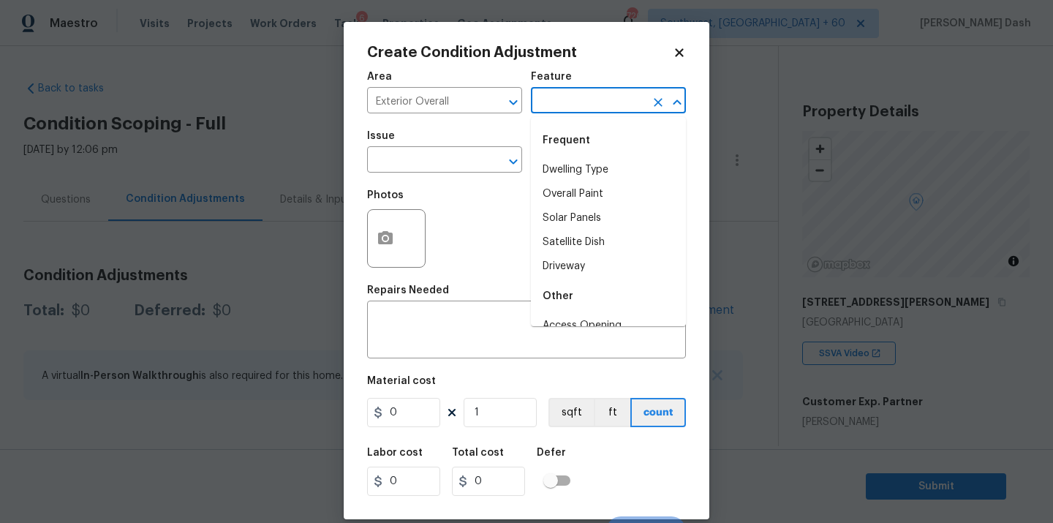
click at [554, 94] on input "text" at bounding box center [588, 102] width 114 height 23
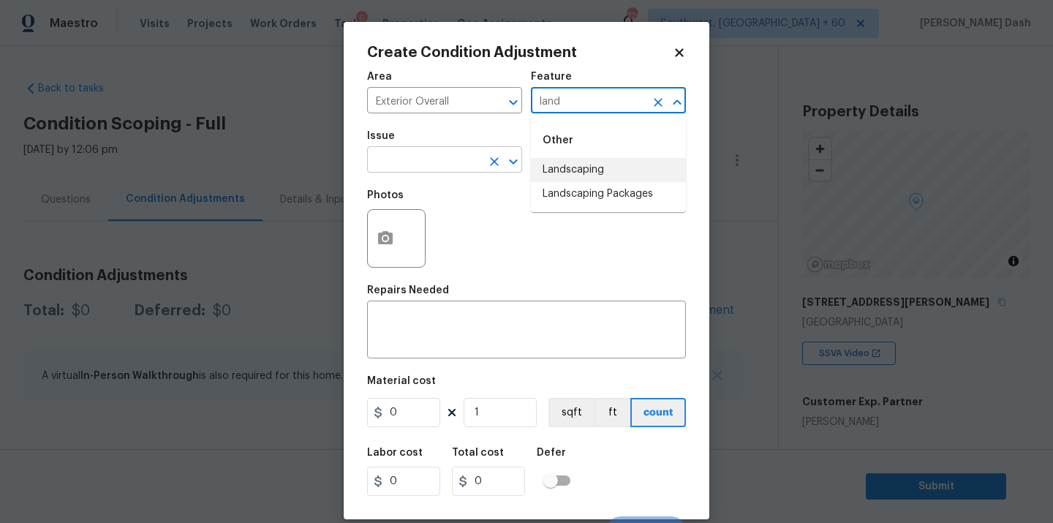
drag, startPoint x: 564, startPoint y: 166, endPoint x: 471, endPoint y: 166, distance: 92.9
click at [564, 166] on li "Landscaping" at bounding box center [608, 170] width 155 height 24
type input "Landscaping"
click at [440, 166] on input "text" at bounding box center [424, 161] width 114 height 23
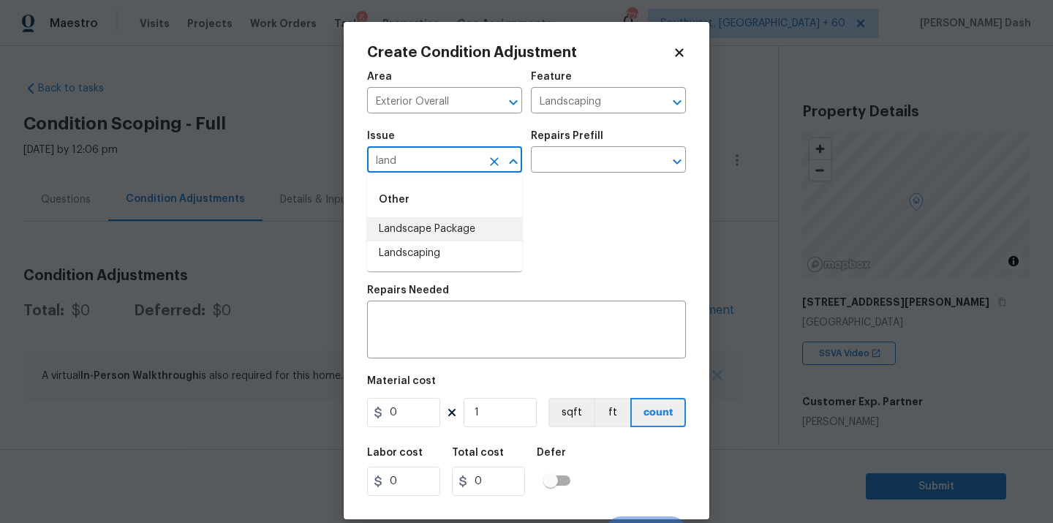
click at [430, 226] on li "Landscape Package" at bounding box center [444, 229] width 155 height 24
type input "Landscape Package"
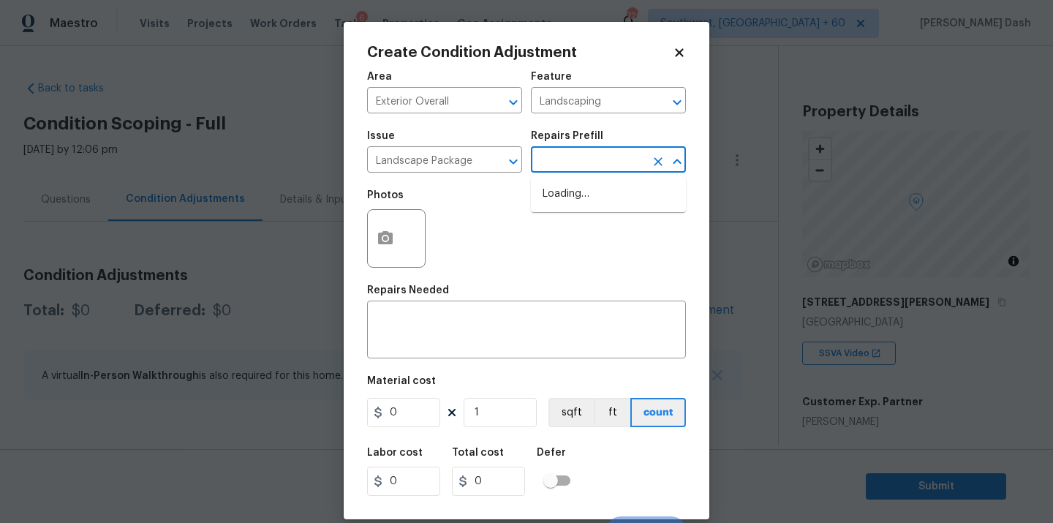
click at [557, 157] on input "text" at bounding box center [588, 161] width 114 height 23
click at [376, 244] on button "button" at bounding box center [385, 238] width 35 height 57
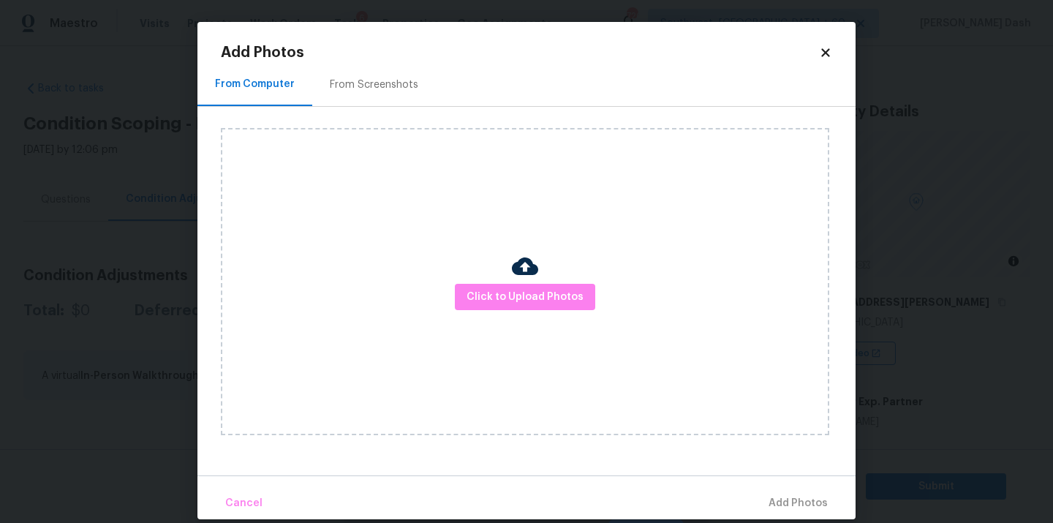
click at [484, 313] on div "Click to Upload Photos" at bounding box center [525, 281] width 609 height 307
click at [484, 302] on span "Click to Upload Photos" at bounding box center [525, 297] width 117 height 18
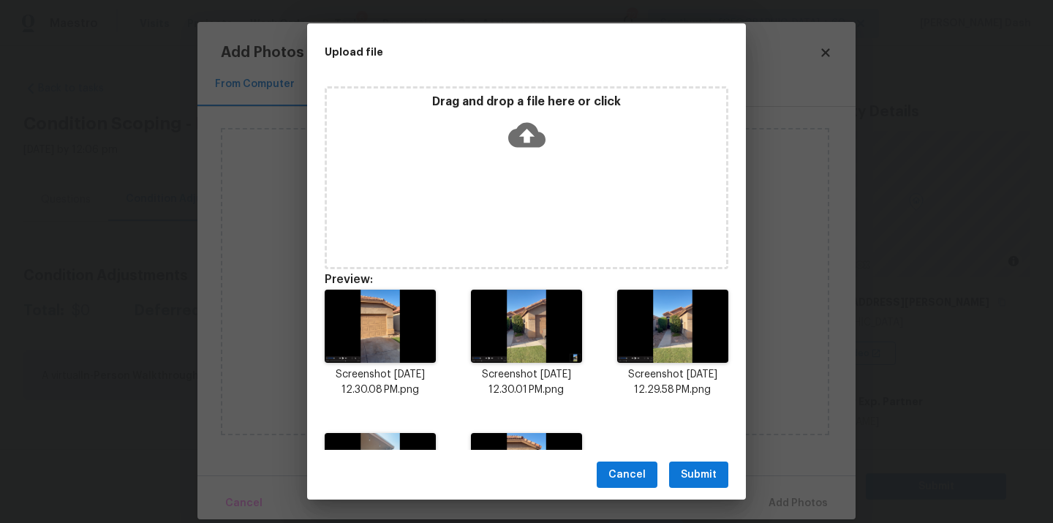
click at [710, 468] on span "Submit" at bounding box center [699, 475] width 36 height 18
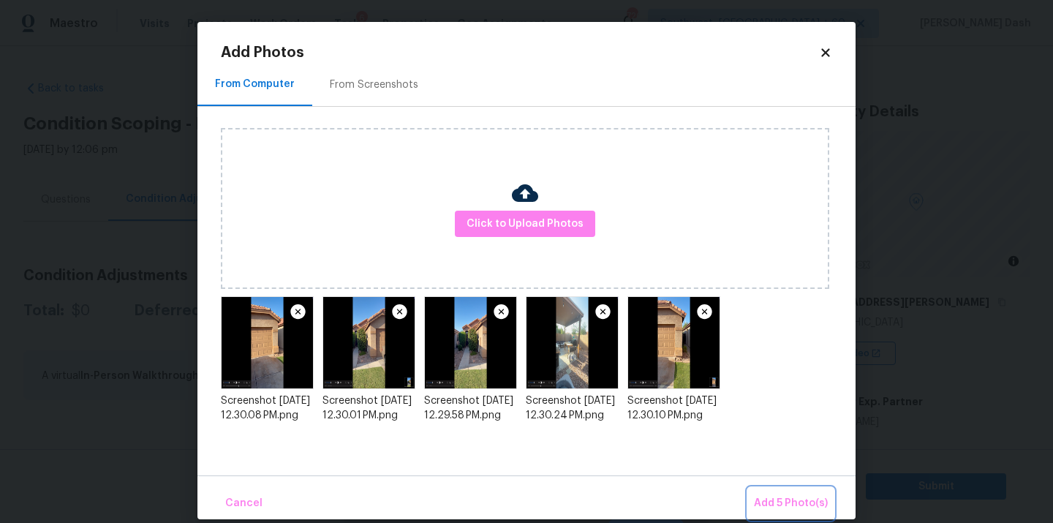
click at [775, 506] on span "Add 5 Photo(s)" at bounding box center [791, 504] width 74 height 18
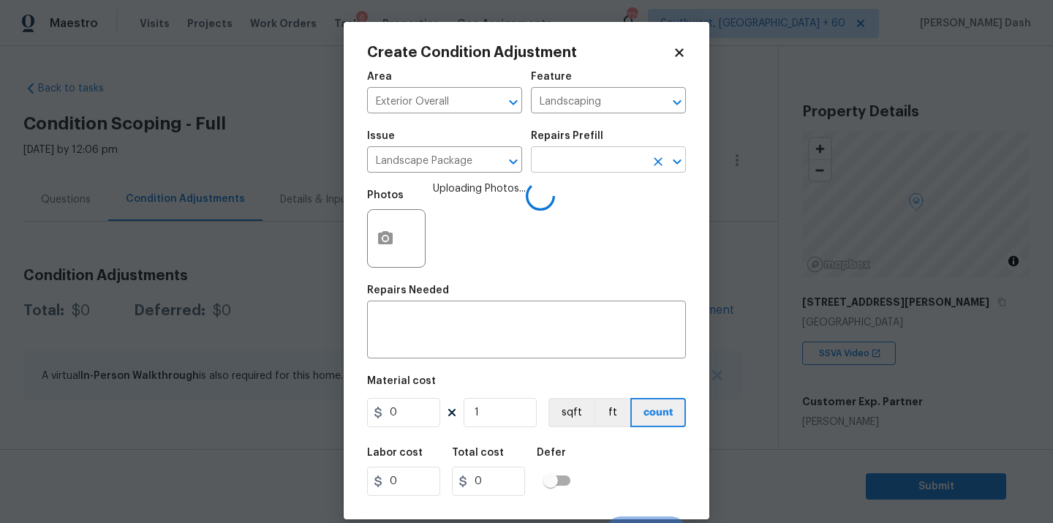
click at [587, 159] on input "text" at bounding box center [588, 161] width 114 height 23
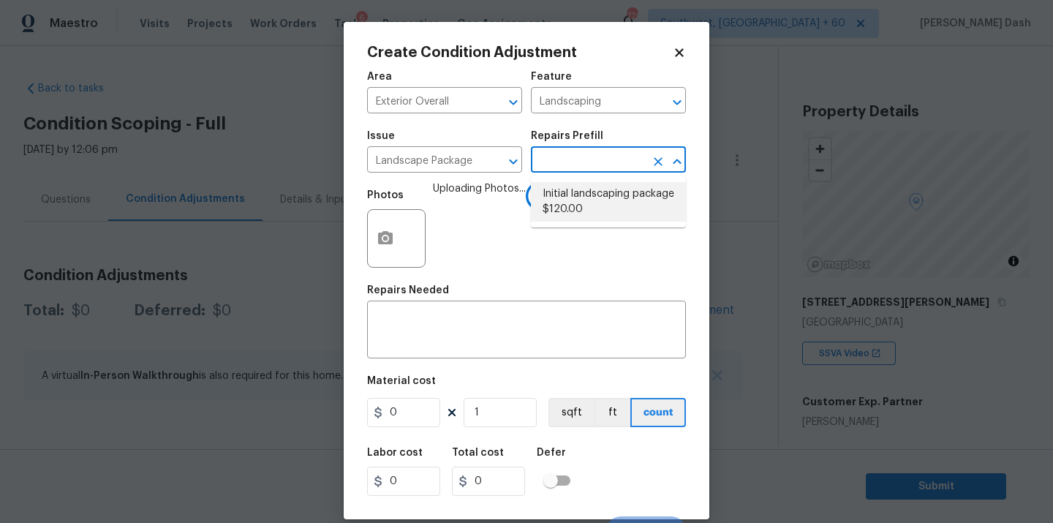
click at [582, 195] on li "Initial landscaping package $120.00" at bounding box center [608, 202] width 155 height 40
type input "Home Readiness Packages"
type textarea "Mowing of grass up to 6" in height. Mow, edge along driveways & sidewalks, trim…"
type input "120"
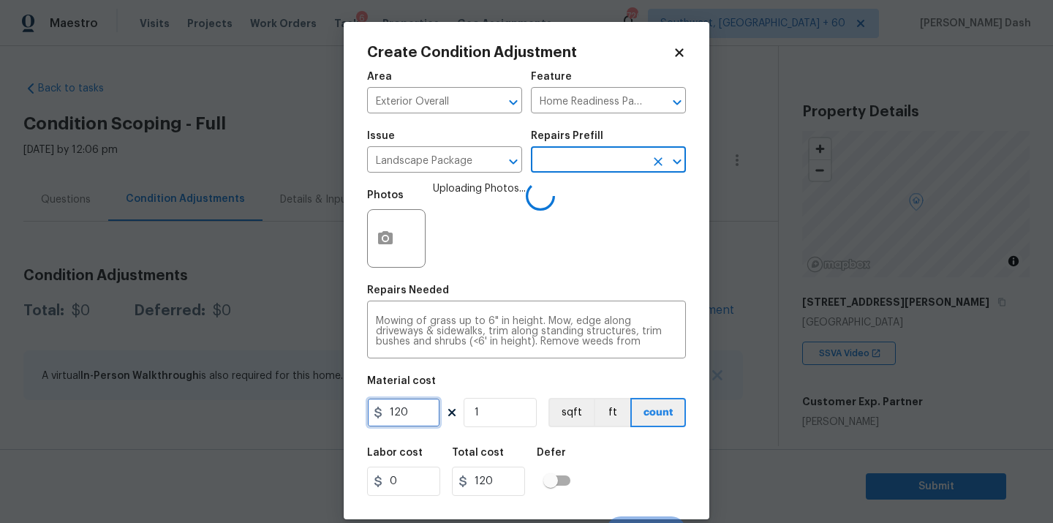
click at [393, 420] on input "120" at bounding box center [403, 412] width 73 height 29
type input "300"
click at [587, 512] on div "Cancel Create" at bounding box center [526, 525] width 319 height 41
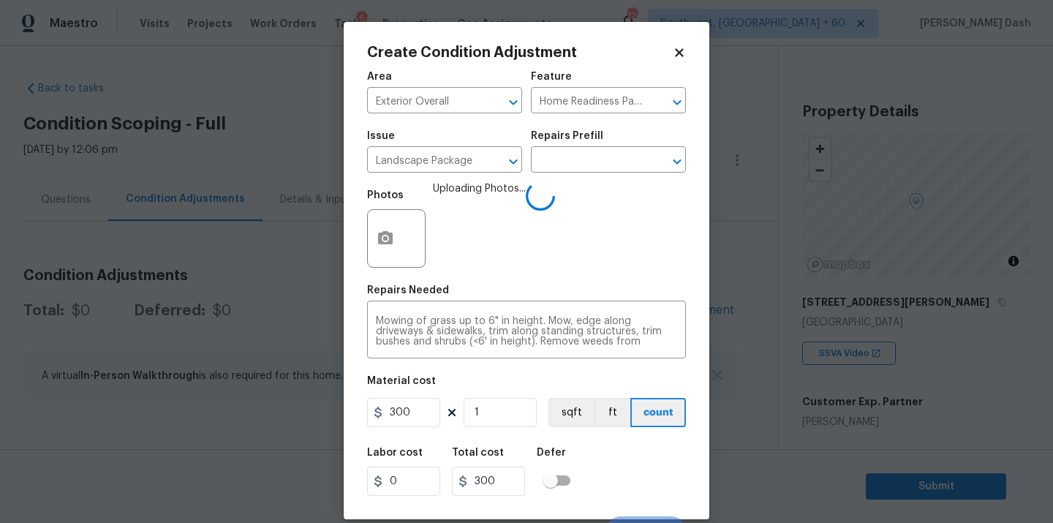
scroll to position [23, 0]
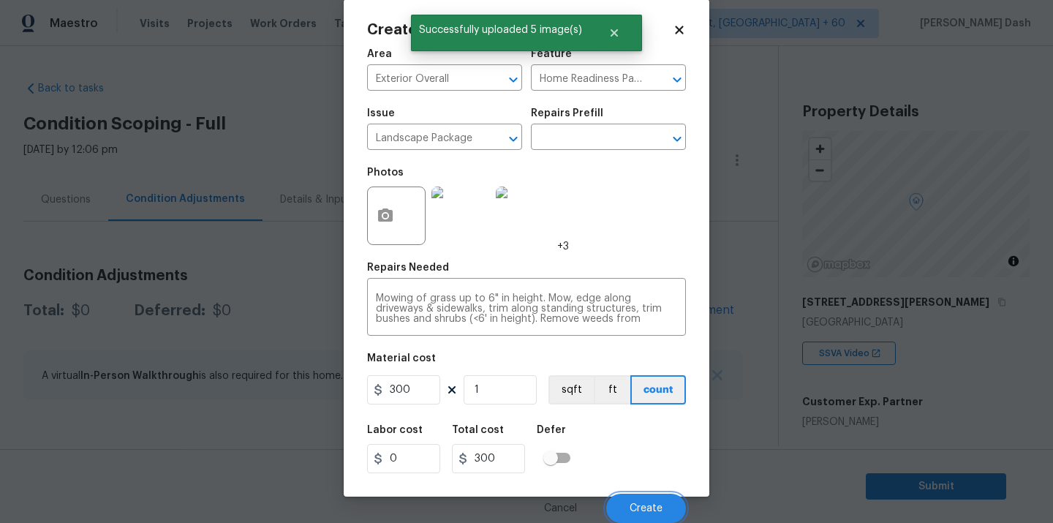
click at [658, 511] on span "Create" at bounding box center [646, 508] width 33 height 11
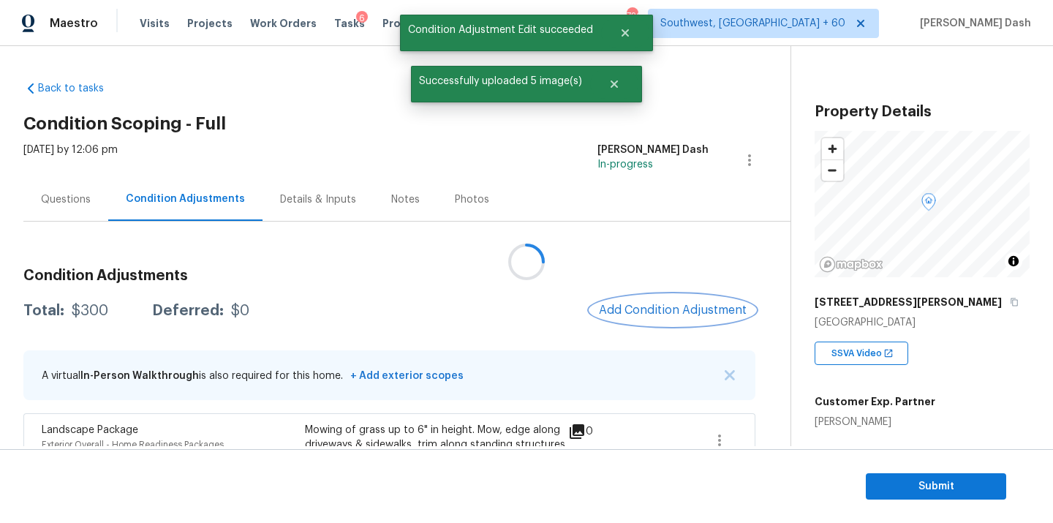
scroll to position [0, 0]
click at [676, 304] on span "Add Condition Adjustment" at bounding box center [672, 310] width 148 height 13
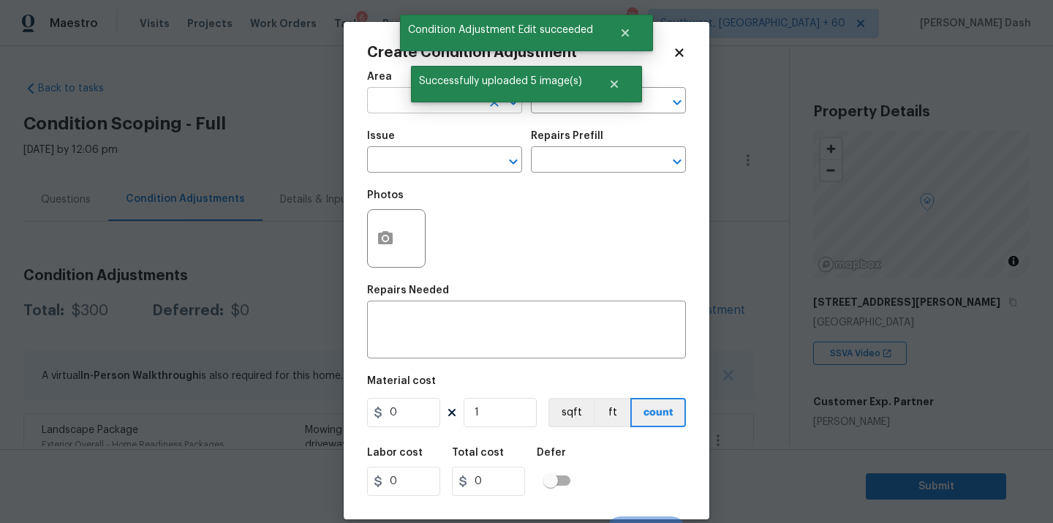
click at [395, 110] on input "text" at bounding box center [424, 102] width 114 height 23
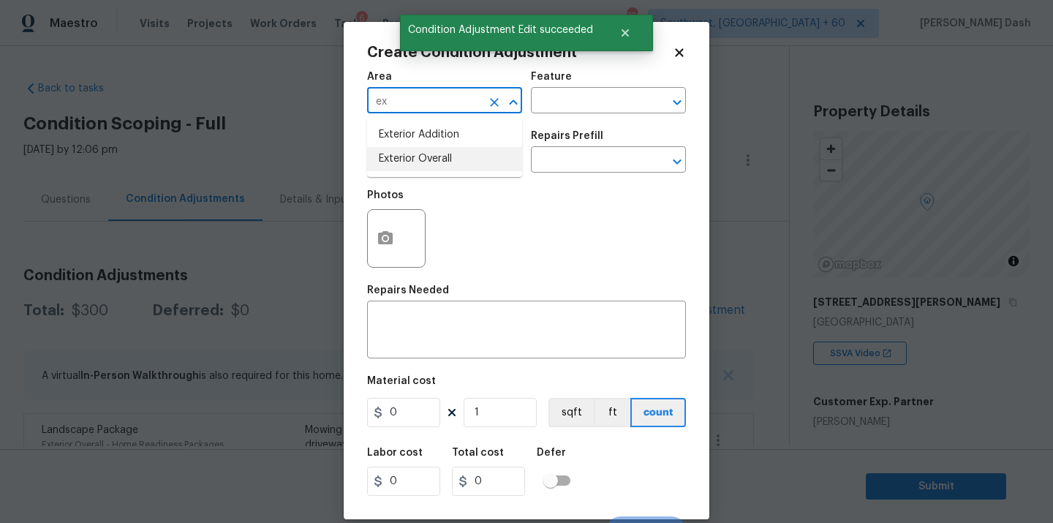
click at [420, 153] on li "Exterior Overall" at bounding box center [444, 159] width 155 height 24
type input "Exterior Overall"
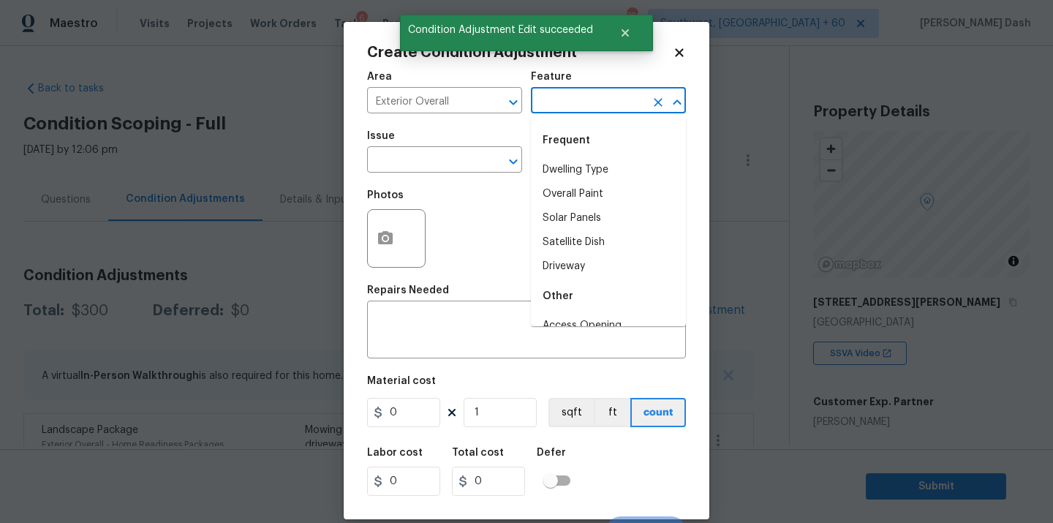
click at [560, 94] on input "text" at bounding box center [588, 102] width 114 height 23
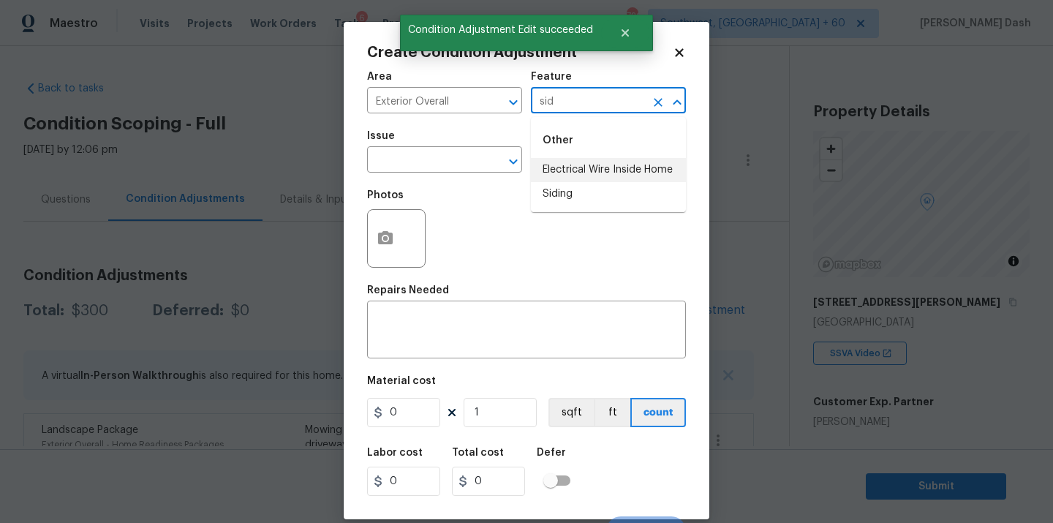
drag, startPoint x: 578, startPoint y: 194, endPoint x: 557, endPoint y: 190, distance: 21.5
click at [578, 194] on li "Siding" at bounding box center [608, 194] width 155 height 24
click at [487, 173] on div "​" at bounding box center [444, 161] width 155 height 23
type input "Siding"
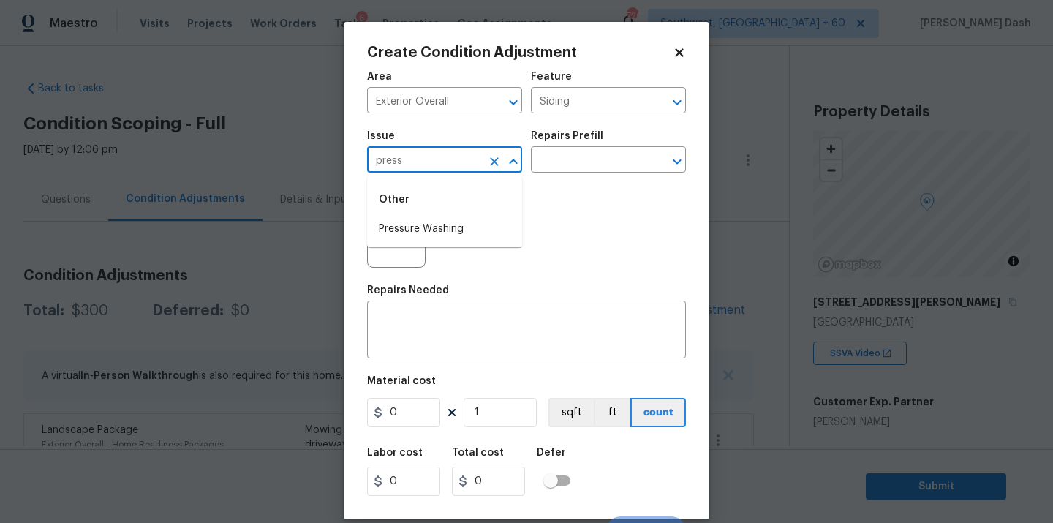
click at [457, 226] on li "Pressure Washing" at bounding box center [444, 229] width 155 height 24
type input "Pressure Washing"
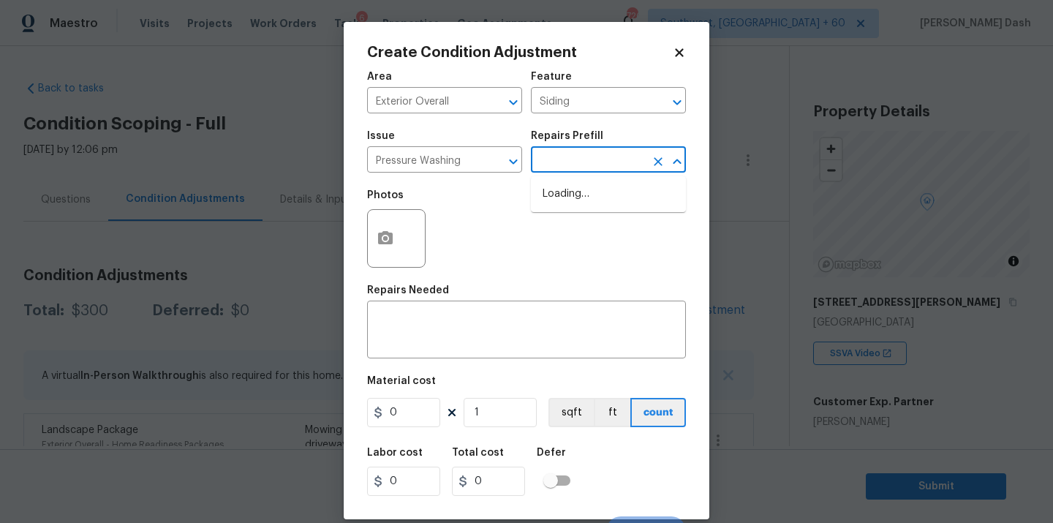
click at [580, 155] on input "text" at bounding box center [588, 161] width 114 height 23
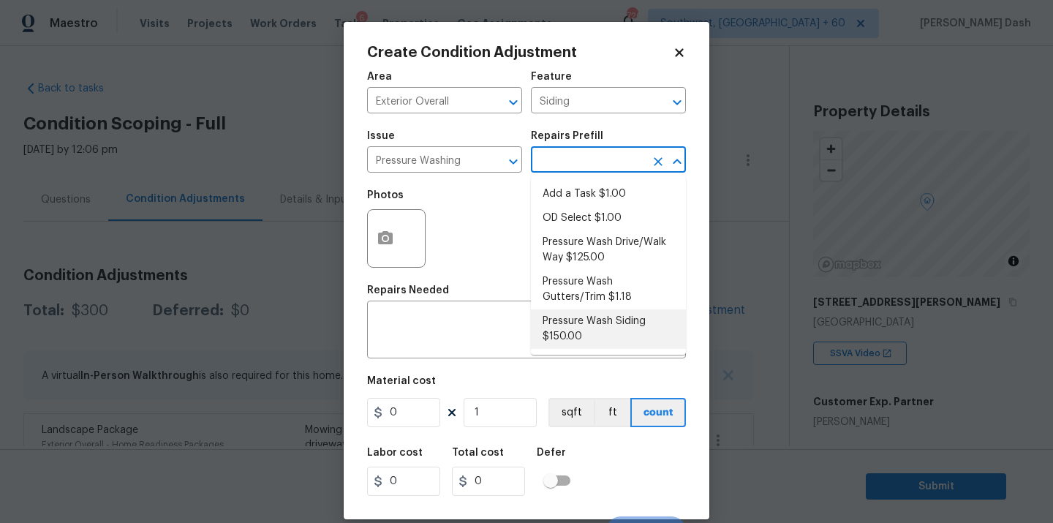
click at [579, 334] on li "Pressure Wash Siding $150.00" at bounding box center [608, 329] width 155 height 40
type textarea "Protect areas as needed for pressure washing. Pressure wash the siding on the h…"
type input "150"
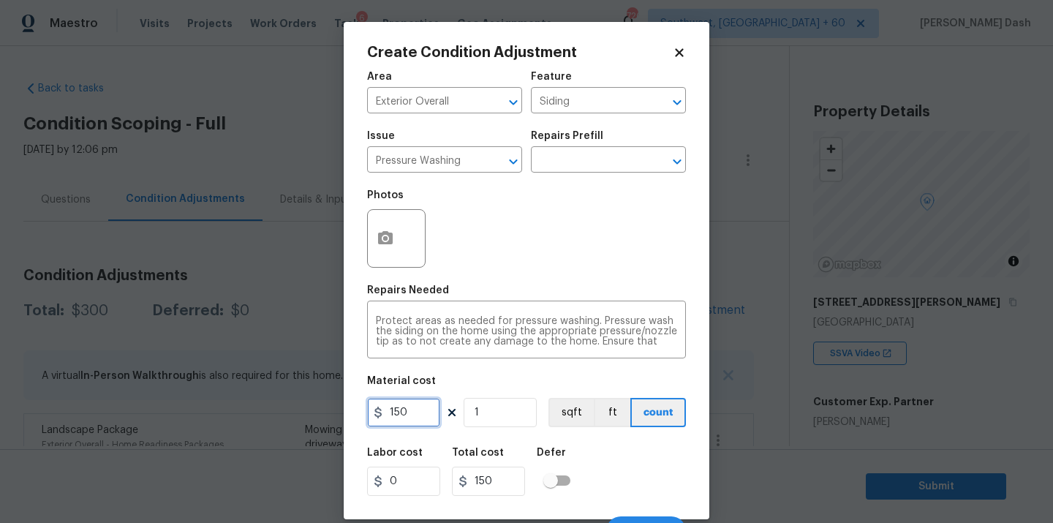
click at [416, 416] on input "150" at bounding box center [403, 412] width 73 height 29
type input "250"
click at [587, 491] on div "Labor cost 0 Total cost 250 Defer" at bounding box center [526, 472] width 319 height 66
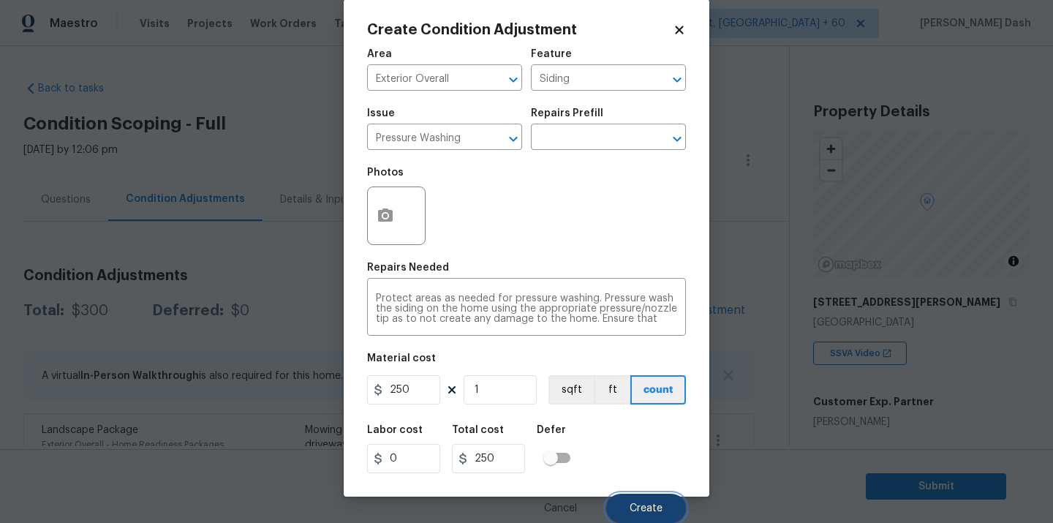
click at [644, 505] on span "Create" at bounding box center [646, 508] width 33 height 11
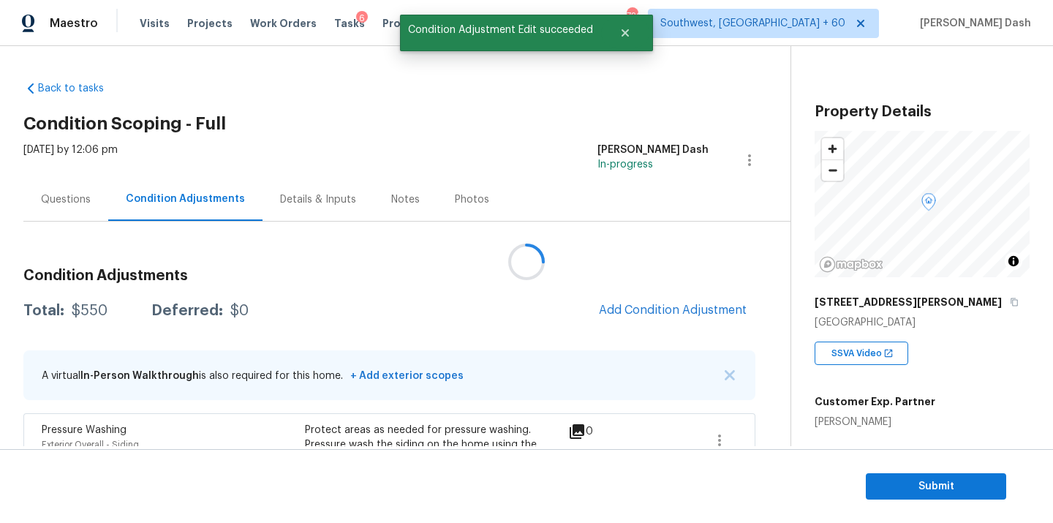
click at [683, 288] on div "Condition Adjustments Total: $550 Deferred: $0 Add Condition Adjustment A virtu…" at bounding box center [389, 470] width 732 height 427
click at [677, 309] on span "Add Condition Adjustment" at bounding box center [673, 310] width 148 height 13
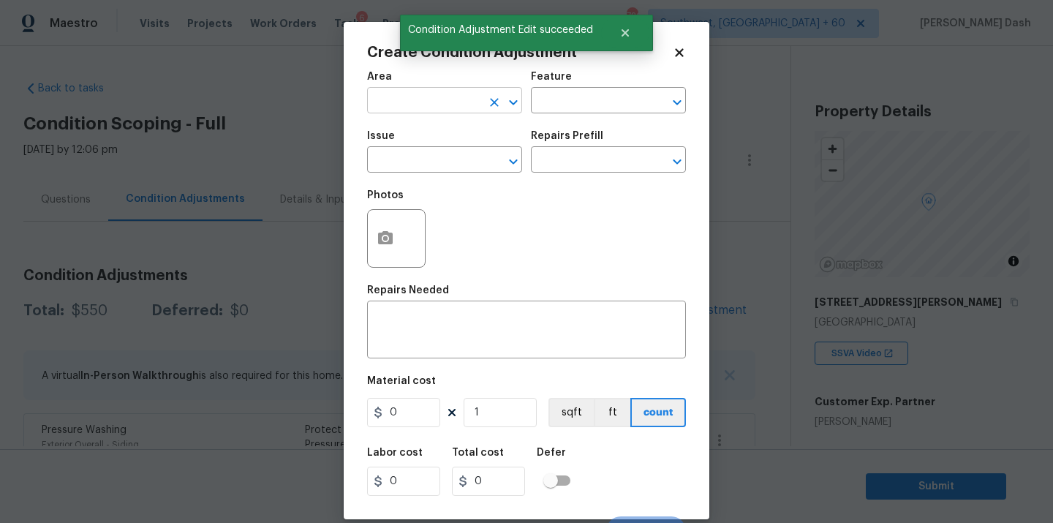
click at [465, 99] on input "text" at bounding box center [424, 102] width 114 height 23
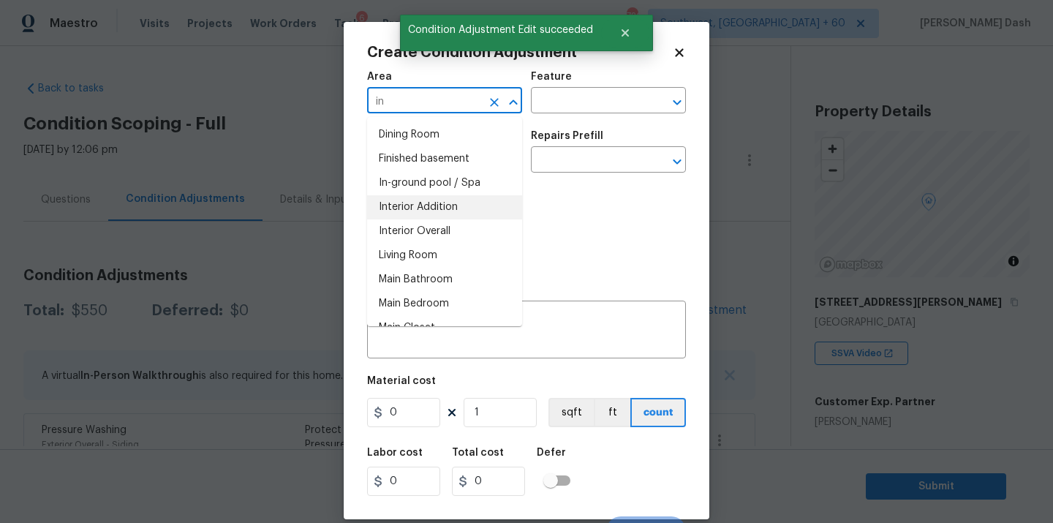
type input "i"
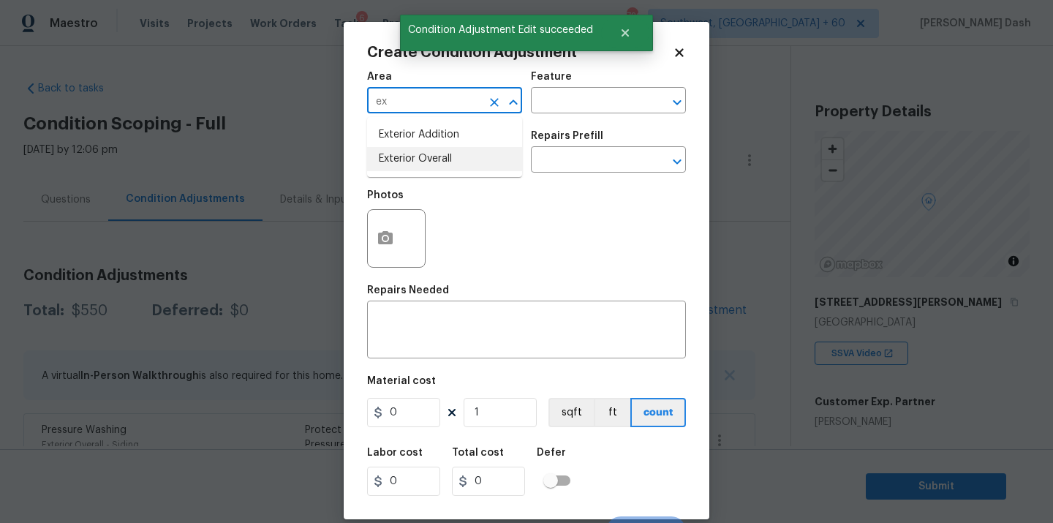
click at [440, 161] on li "Exterior Overall" at bounding box center [444, 159] width 155 height 24
type input "Exterior Overall"
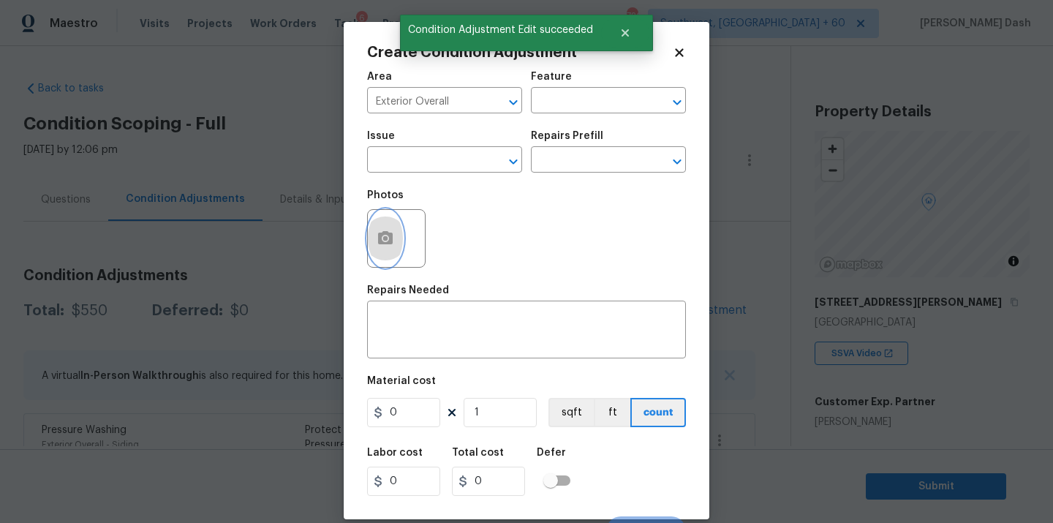
click at [376, 238] on button "button" at bounding box center [385, 238] width 35 height 57
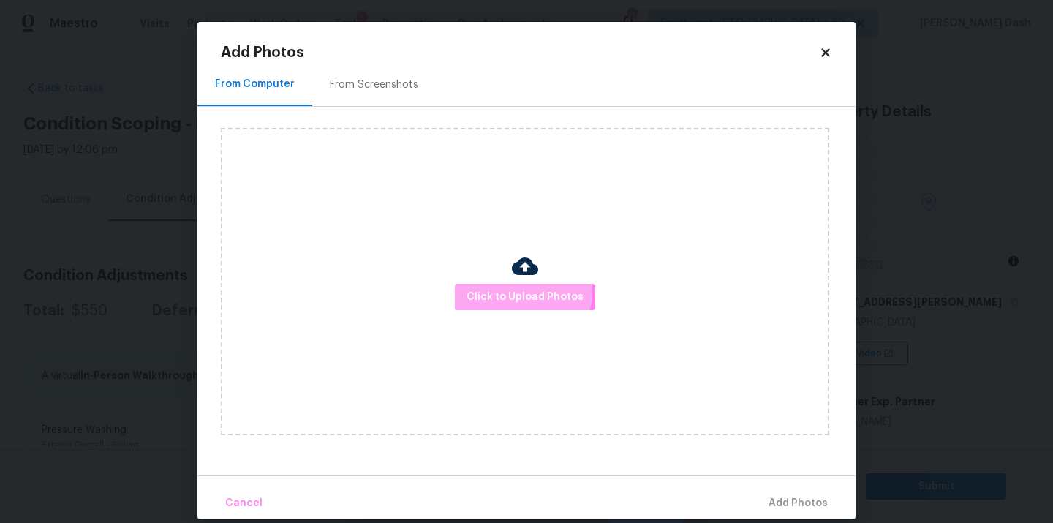
click at [520, 291] on span "Click to Upload Photos" at bounding box center [525, 297] width 117 height 18
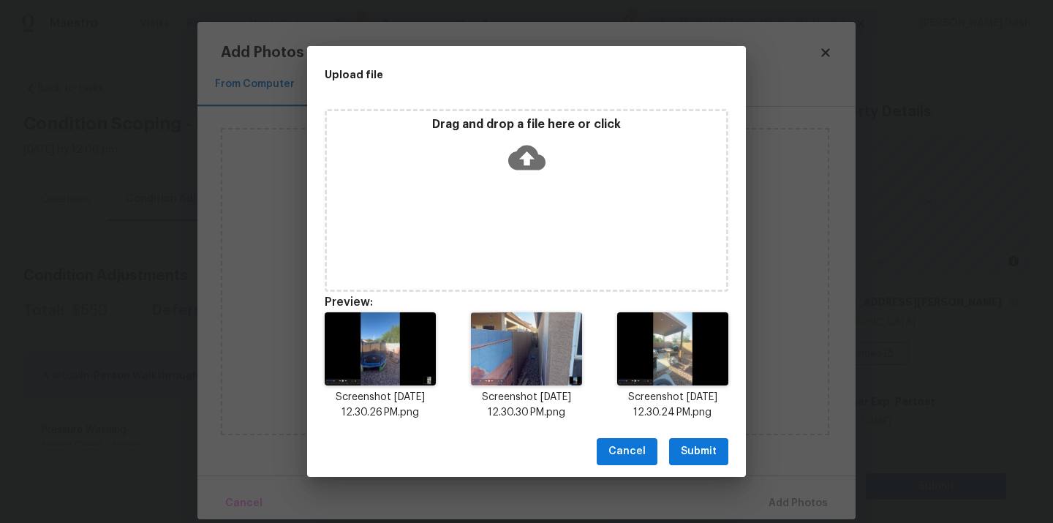
click at [696, 447] on span "Submit" at bounding box center [699, 452] width 36 height 18
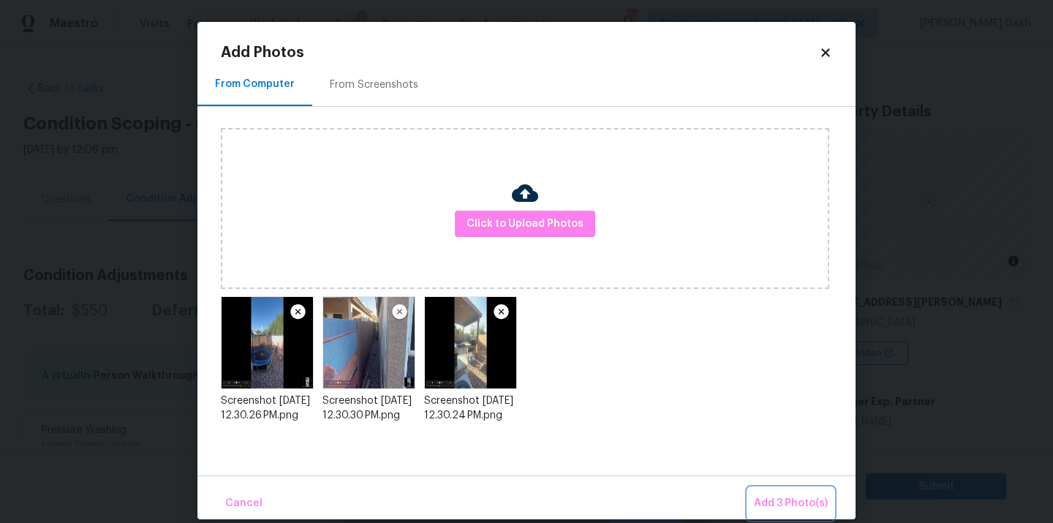
click at [790, 502] on span "Add 3 Photo(s)" at bounding box center [791, 504] width 74 height 18
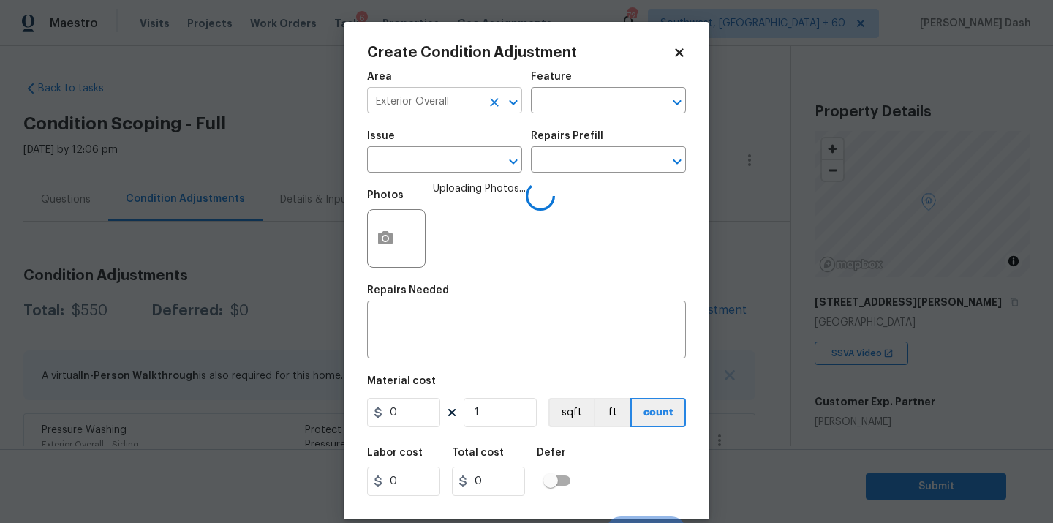
click at [478, 108] on input "Exterior Overall" at bounding box center [424, 102] width 114 height 23
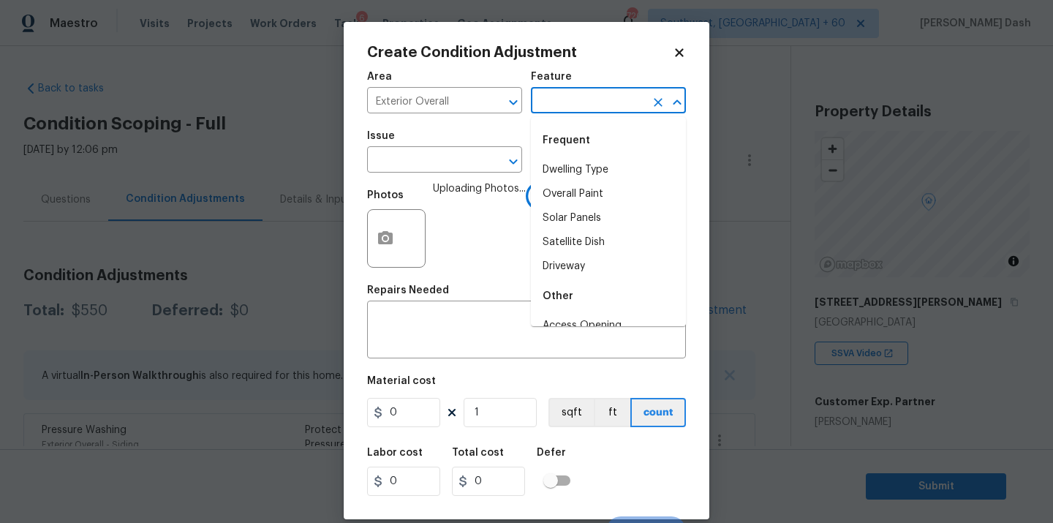
click at [573, 108] on input "text" at bounding box center [588, 102] width 114 height 23
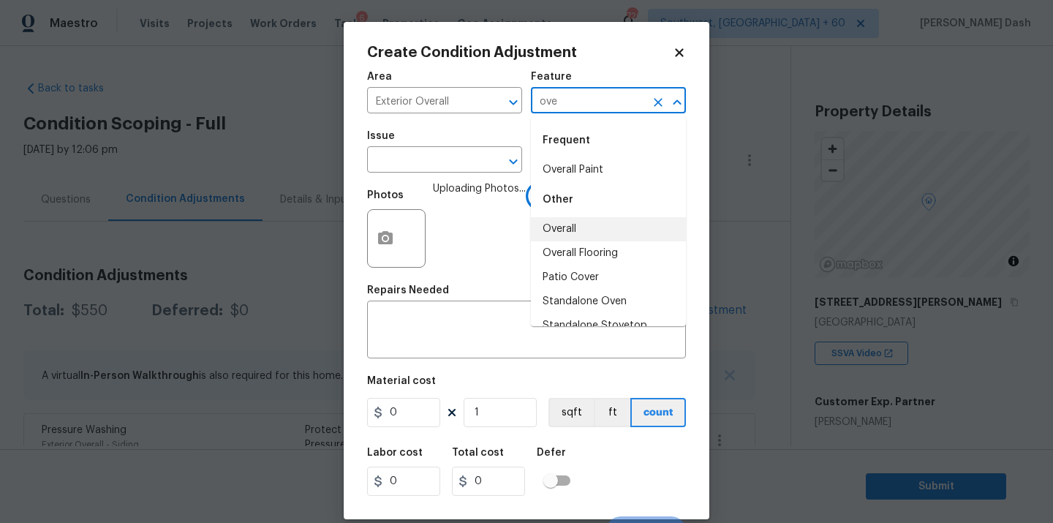
click at [563, 220] on li "Overall" at bounding box center [608, 229] width 155 height 24
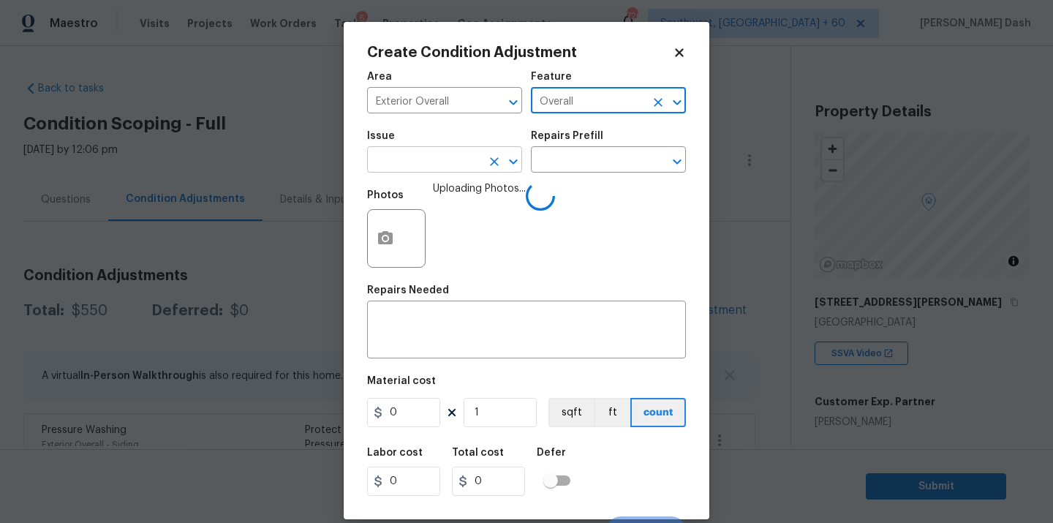
type input "Overall"
click at [456, 165] on input "text" at bounding box center [424, 161] width 114 height 23
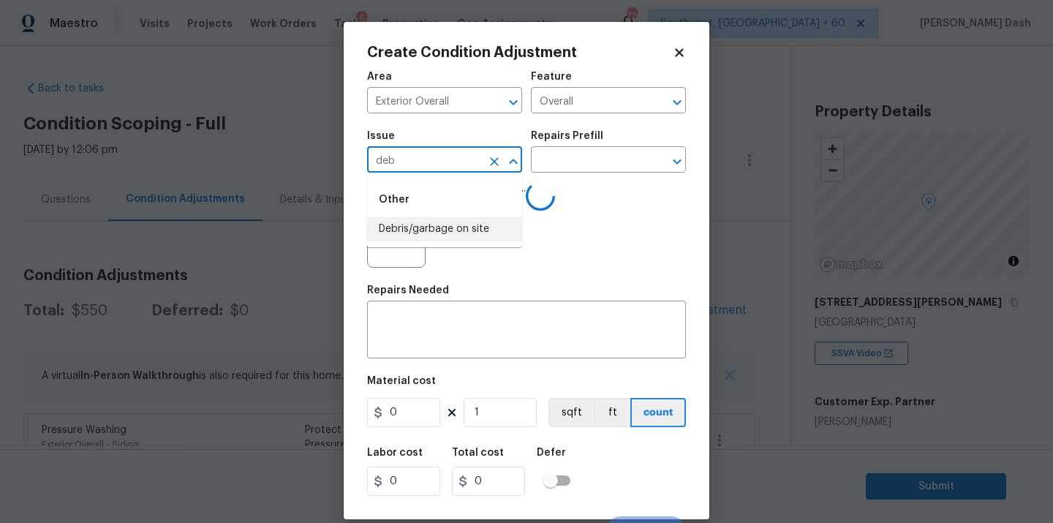
click at [453, 225] on li "Debris/garbage on site" at bounding box center [444, 229] width 155 height 24
type input "Debris/garbage on site"
click at [585, 149] on div "Repairs Prefill" at bounding box center [608, 140] width 155 height 19
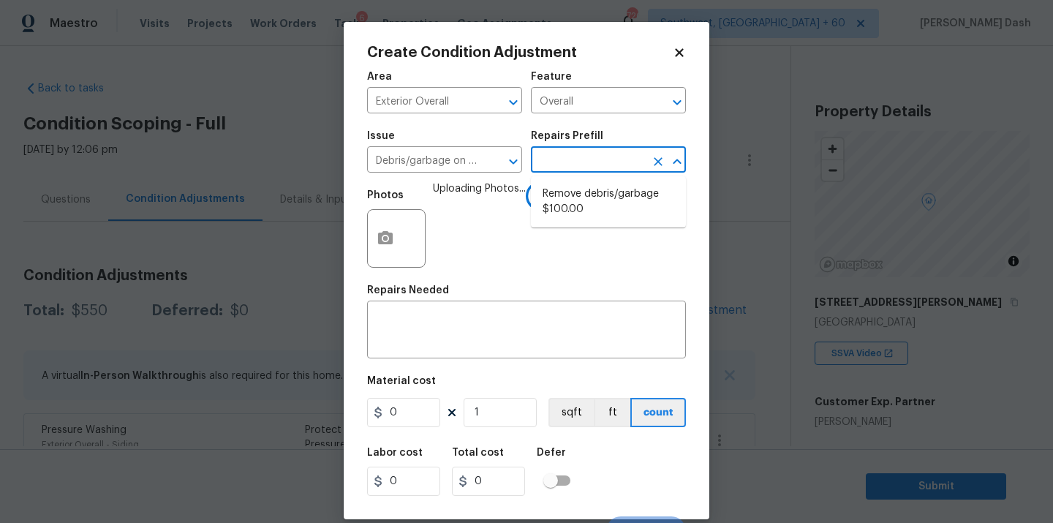
click at [581, 161] on input "text" at bounding box center [588, 161] width 114 height 23
click at [599, 203] on li "Remove debris/garbage $100.00" at bounding box center [608, 202] width 155 height 40
type textarea "Remove, haul off, and properly dispose of any debris left by seller to offsite …"
type input "100"
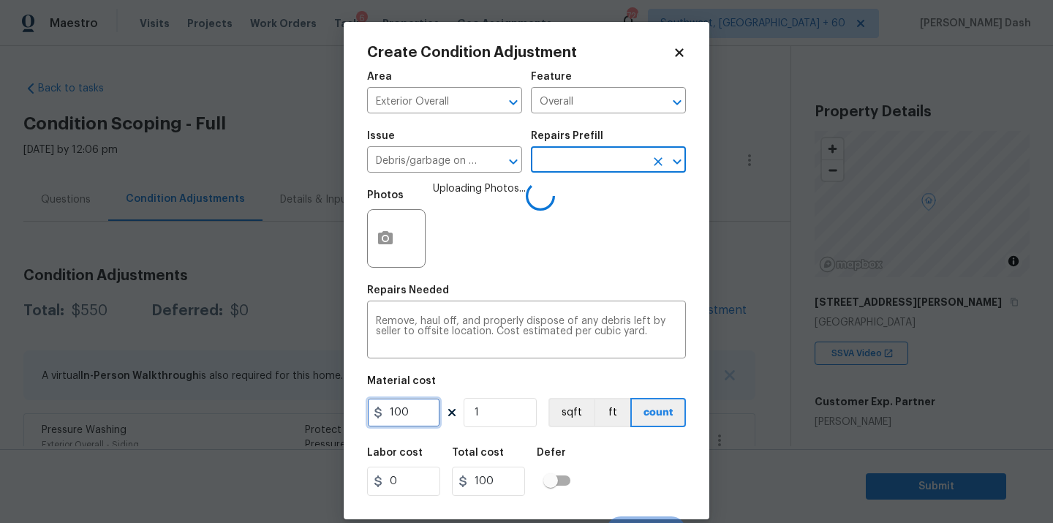
click at [410, 405] on input "100" at bounding box center [403, 412] width 73 height 29
type input "250"
click at [620, 467] on div "Labor cost 0 Total cost 250 Defer" at bounding box center [526, 472] width 319 height 66
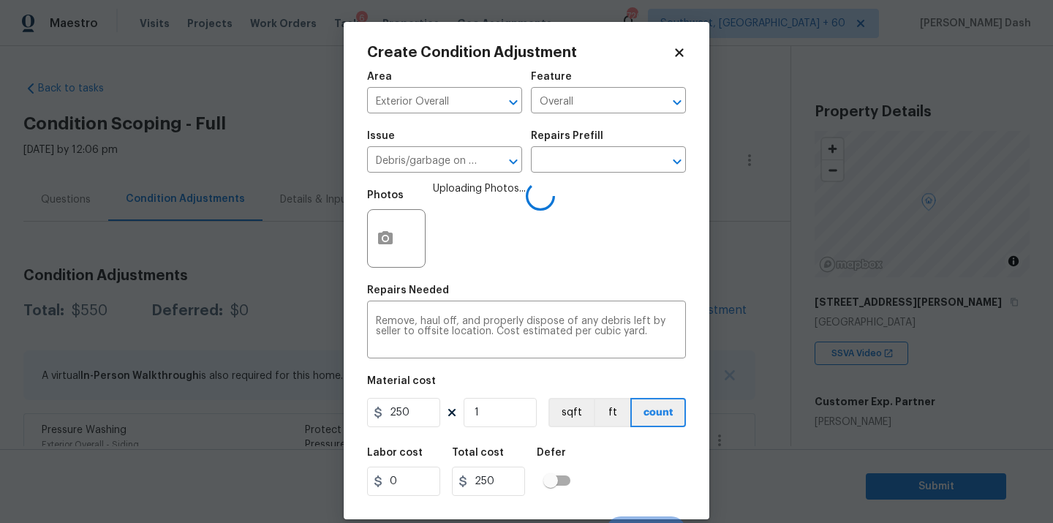
scroll to position [23, 0]
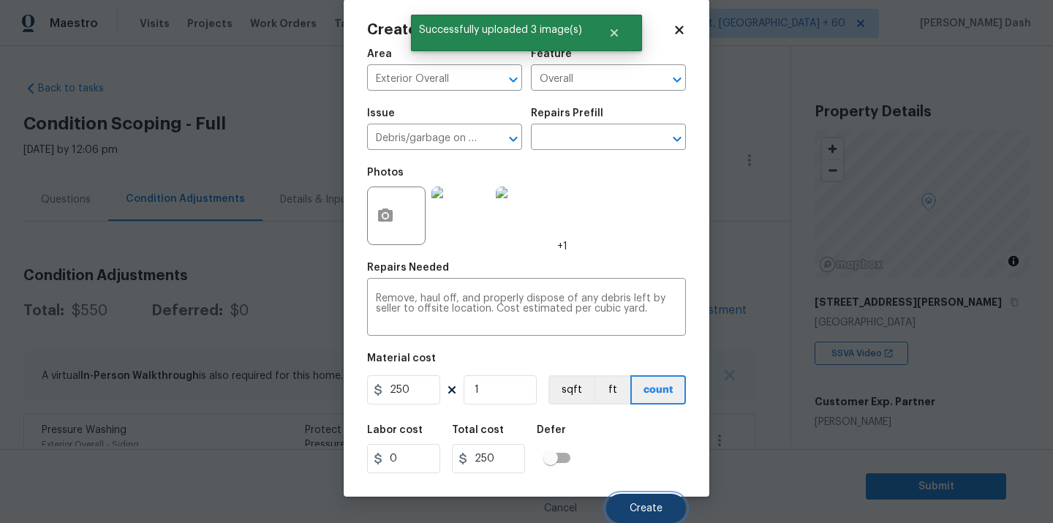
click at [650, 502] on button "Create" at bounding box center [646, 508] width 80 height 29
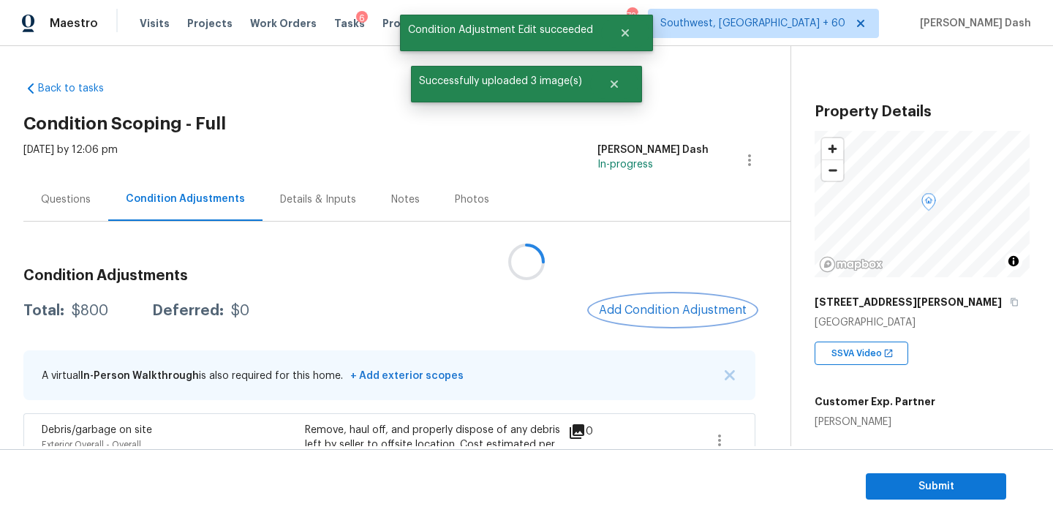
scroll to position [0, 0]
click at [676, 307] on span "Add Condition Adjustment" at bounding box center [673, 310] width 148 height 13
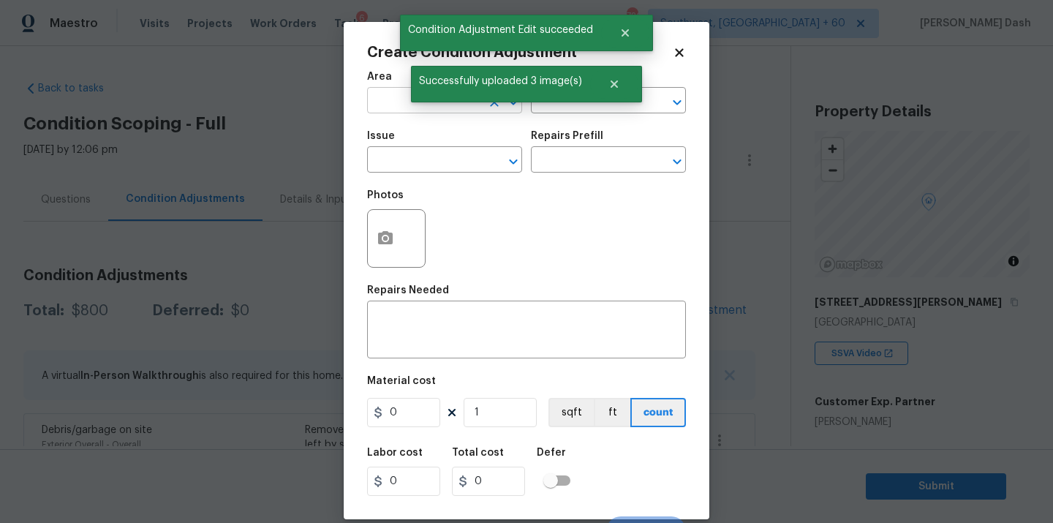
click at [399, 97] on input "text" at bounding box center [424, 102] width 114 height 23
click at [398, 155] on li "Exterior Overall" at bounding box center [444, 159] width 155 height 24
type input "Exterior Overall"
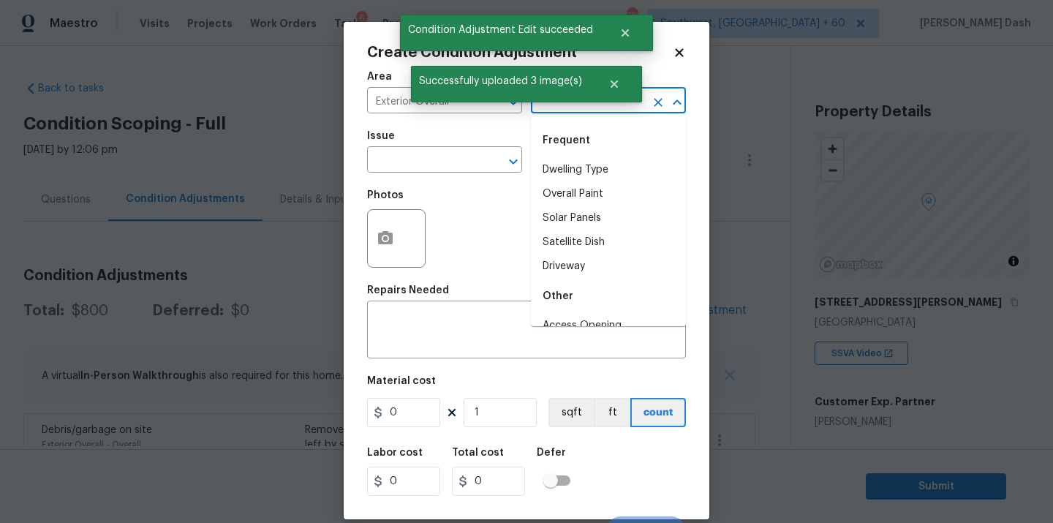
click at [552, 112] on input "text" at bounding box center [588, 102] width 114 height 23
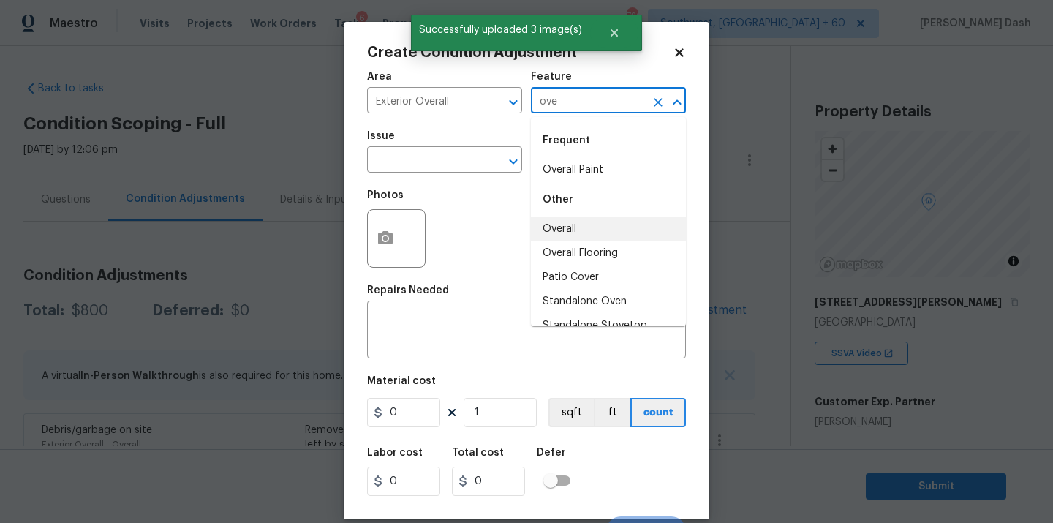
click at [568, 229] on li "Overall" at bounding box center [608, 229] width 155 height 24
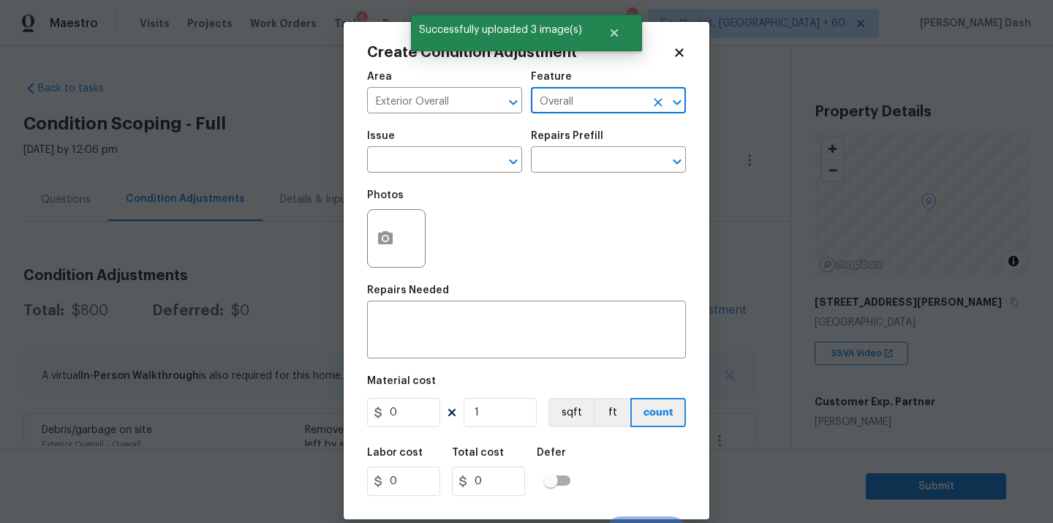
type input "Overall"
click at [388, 225] on button "button" at bounding box center [385, 238] width 35 height 57
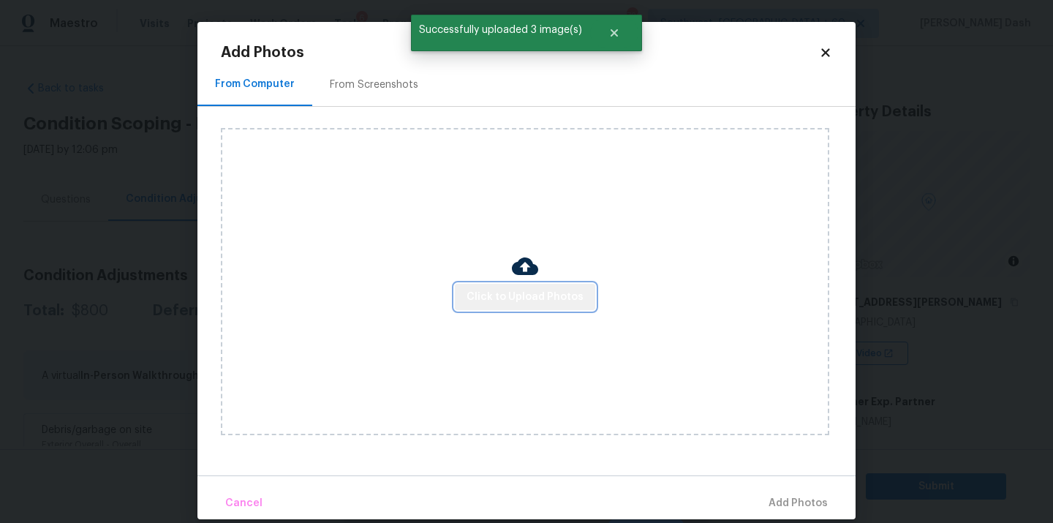
click at [538, 304] on span "Click to Upload Photos" at bounding box center [525, 297] width 117 height 18
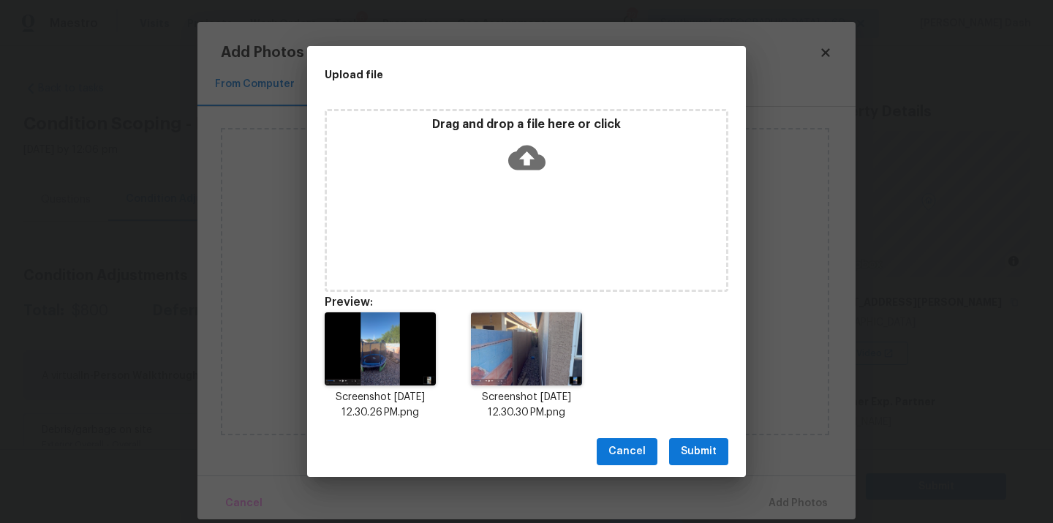
click at [701, 456] on span "Submit" at bounding box center [699, 452] width 36 height 18
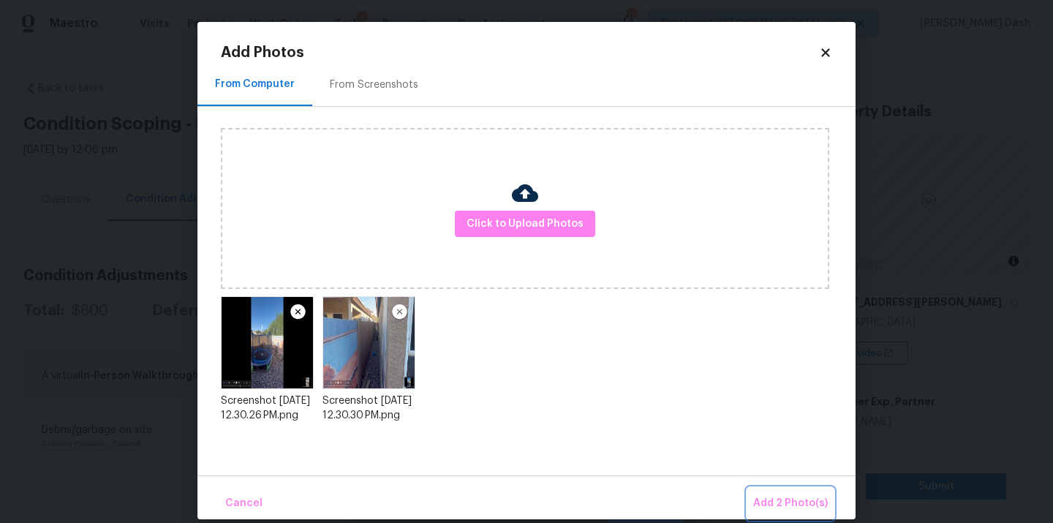
click at [799, 495] on span "Add 2 Photo(s)" at bounding box center [791, 504] width 75 height 18
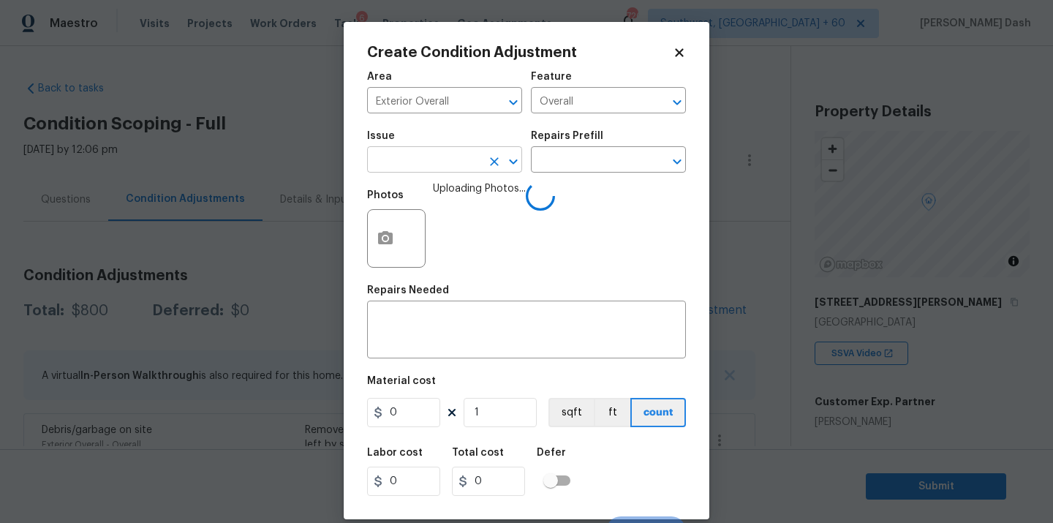
click at [449, 157] on input "text" at bounding box center [424, 161] width 114 height 23
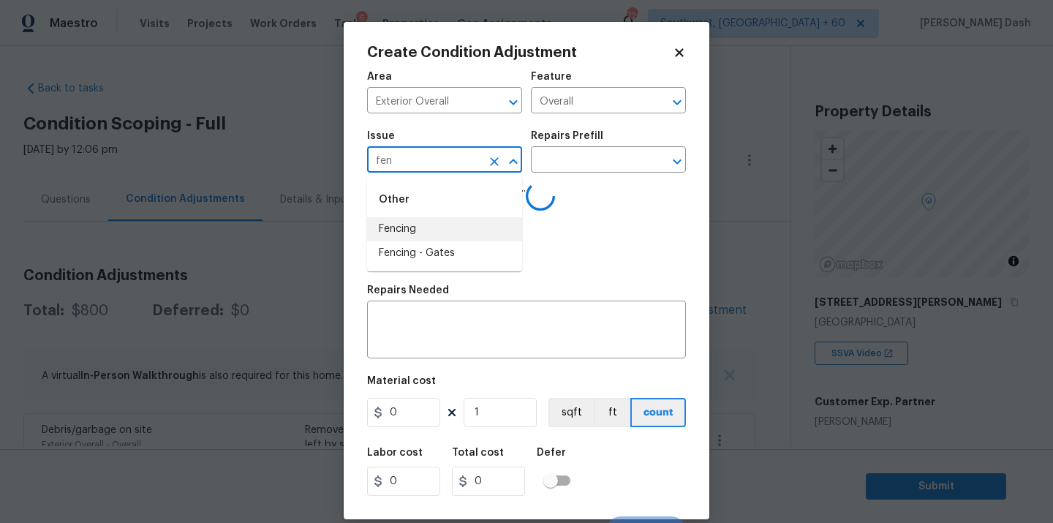
click at [417, 231] on li "Fencing" at bounding box center [444, 229] width 155 height 24
type input "Fencing"
click at [430, 298] on div "Repairs Needed" at bounding box center [526, 294] width 319 height 19
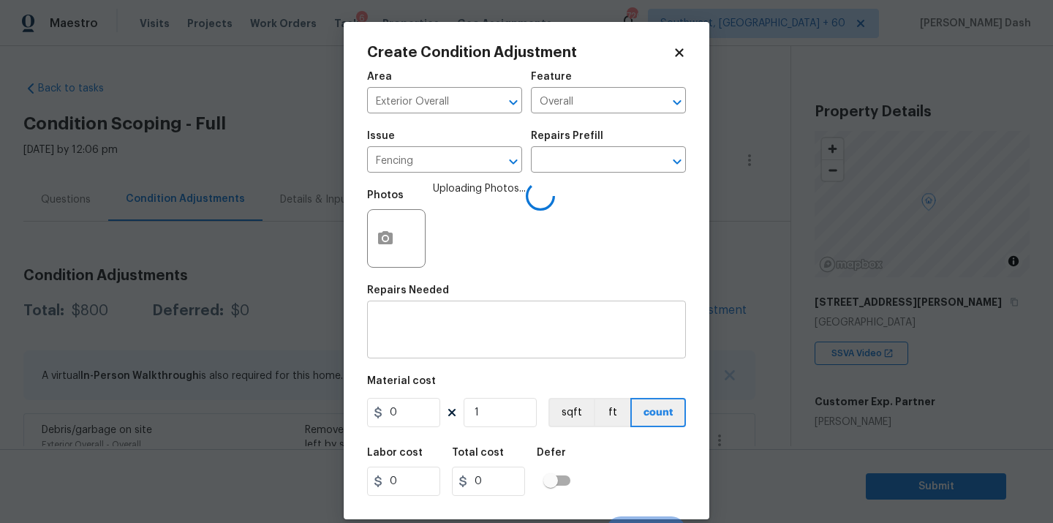
click at [430, 322] on textarea at bounding box center [526, 331] width 301 height 31
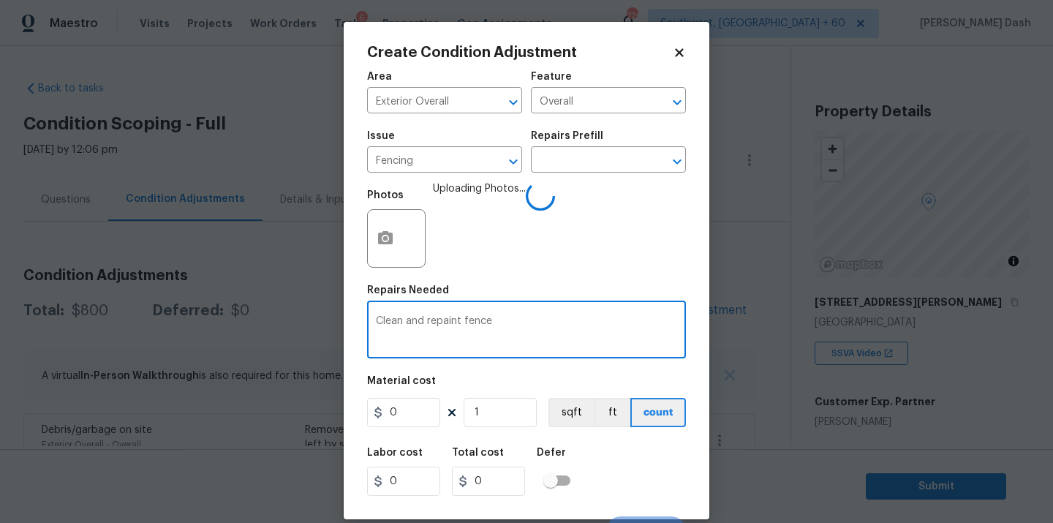
type textarea "Clean and repaint fence"
click at [405, 418] on input "0" at bounding box center [403, 412] width 73 height 29
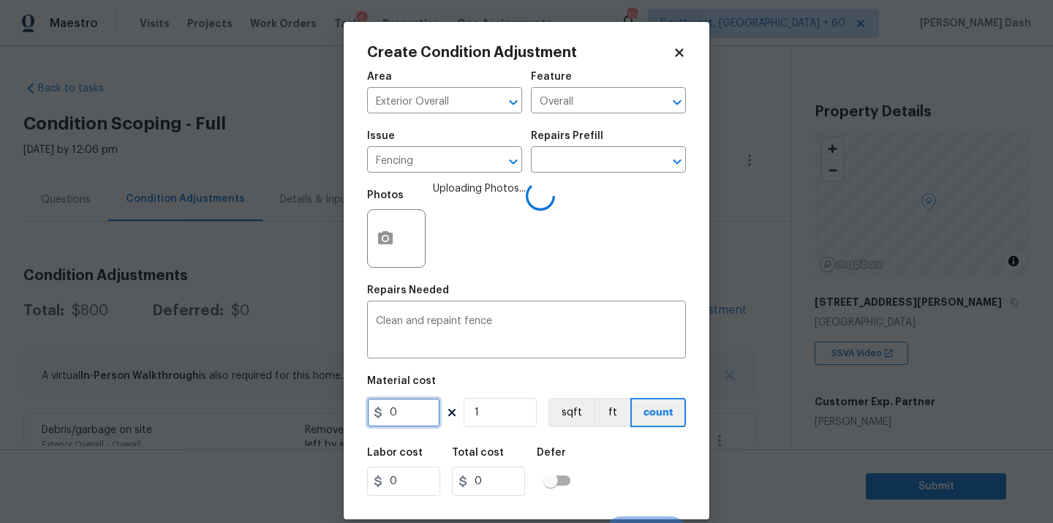
click at [405, 418] on input "0" at bounding box center [403, 412] width 73 height 29
type input "800"
click at [587, 486] on div "Labor cost 0 Total cost 800 Defer" at bounding box center [526, 472] width 319 height 66
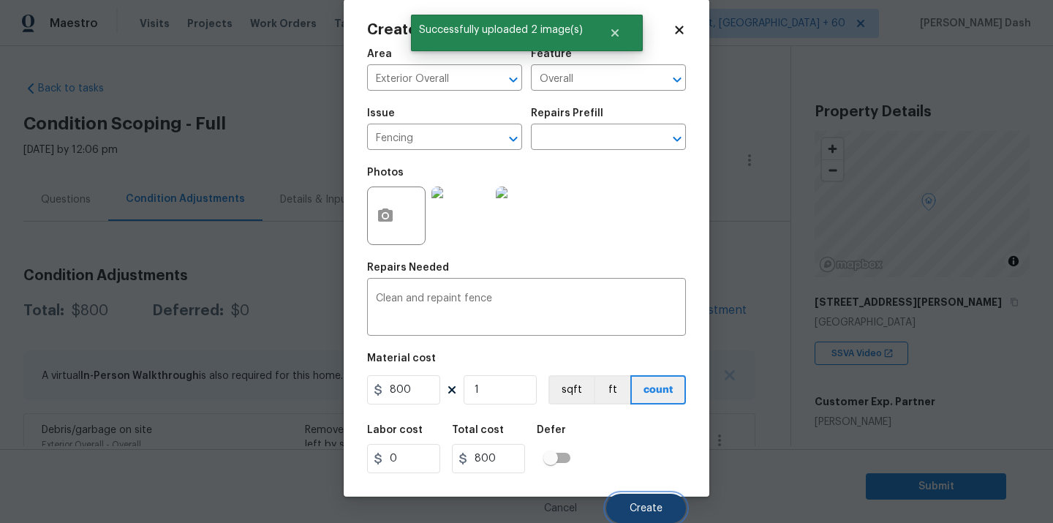
click at [643, 507] on span "Create" at bounding box center [646, 508] width 33 height 11
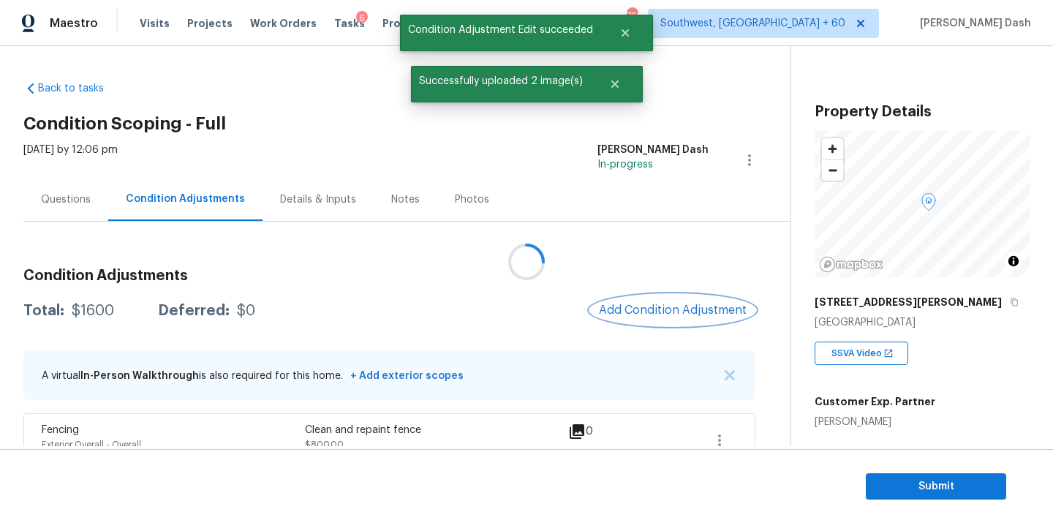
scroll to position [0, 0]
click at [687, 312] on span "Add Condition Adjustment" at bounding box center [673, 310] width 148 height 13
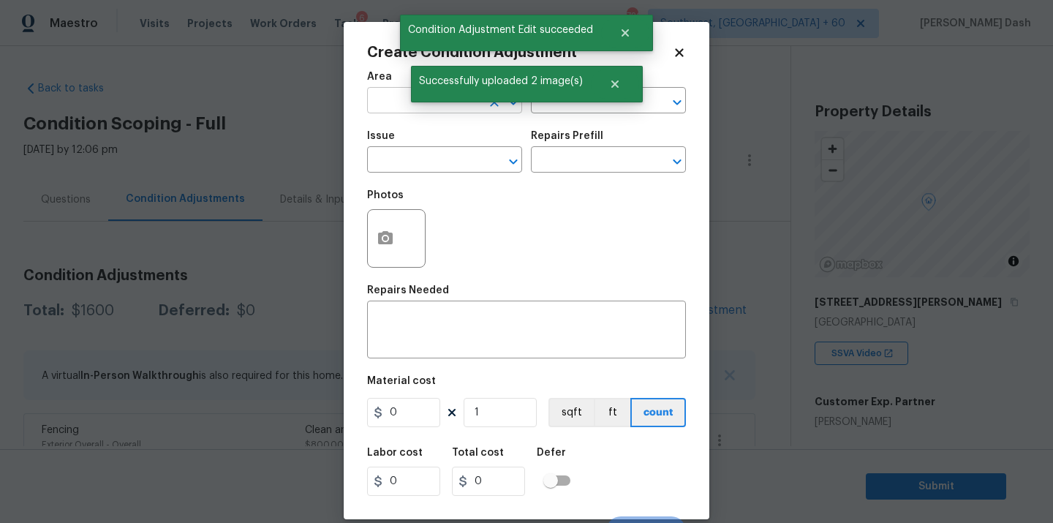
click at [398, 110] on input "text" at bounding box center [424, 102] width 114 height 23
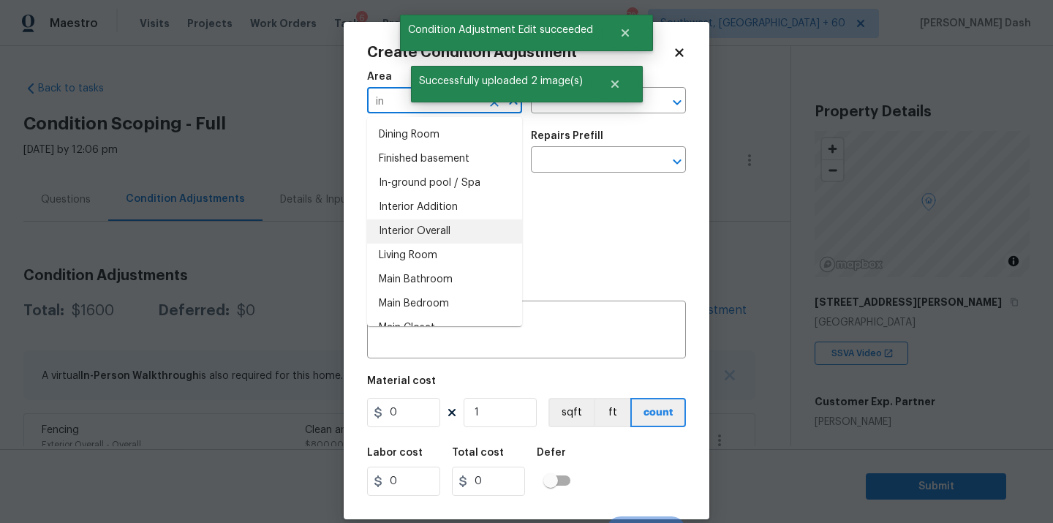
click at [397, 229] on li "Interior Overall" at bounding box center [444, 231] width 155 height 24
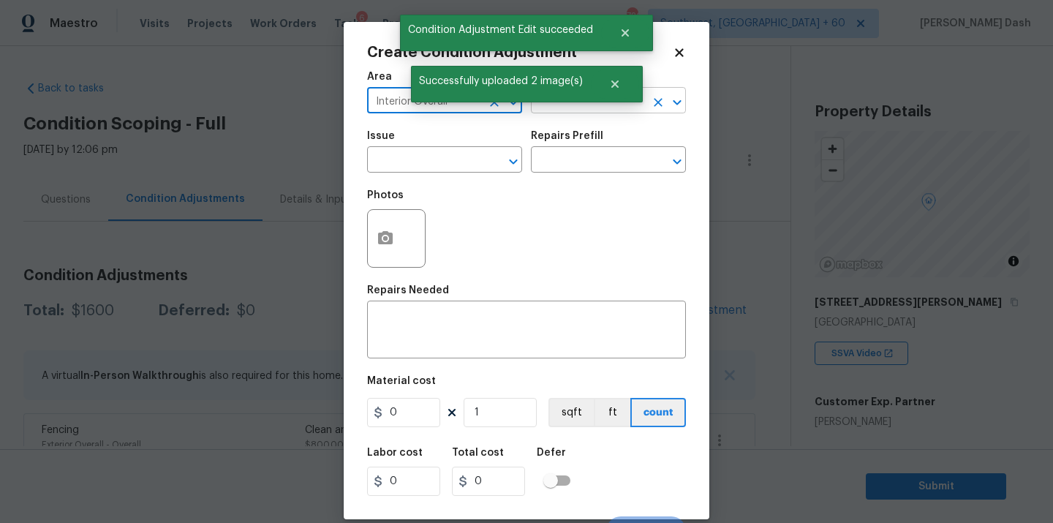
type input "Interior Overall"
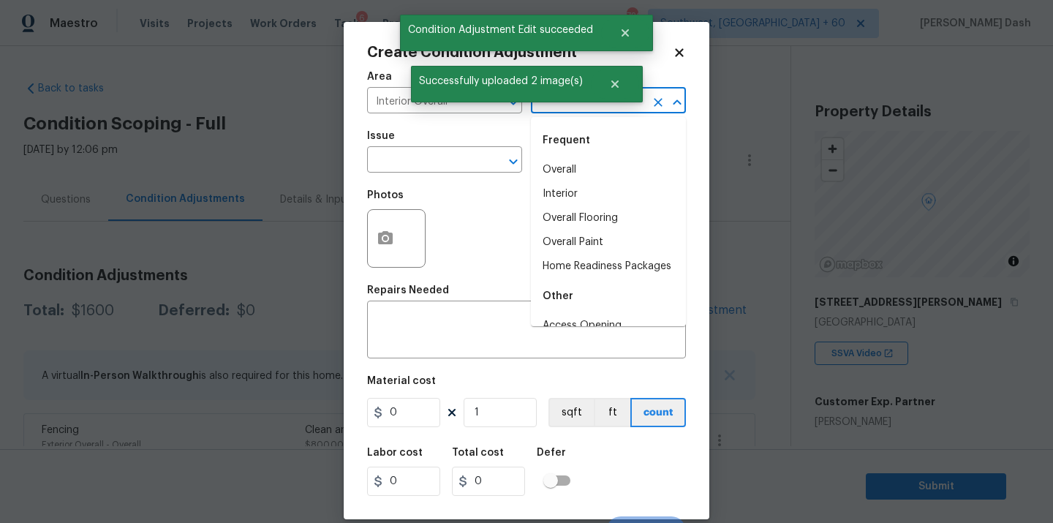
click at [598, 110] on input "text" at bounding box center [588, 102] width 114 height 23
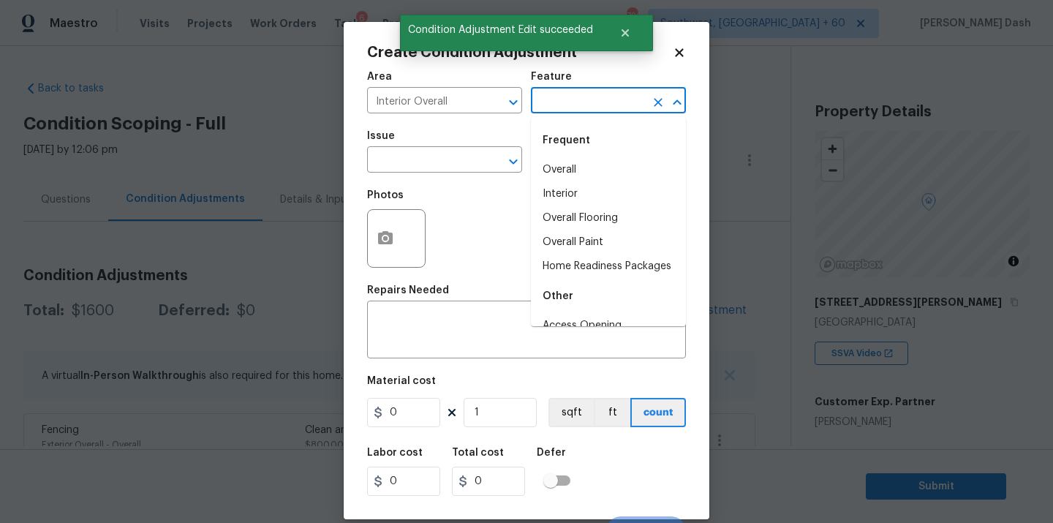
type input "p"
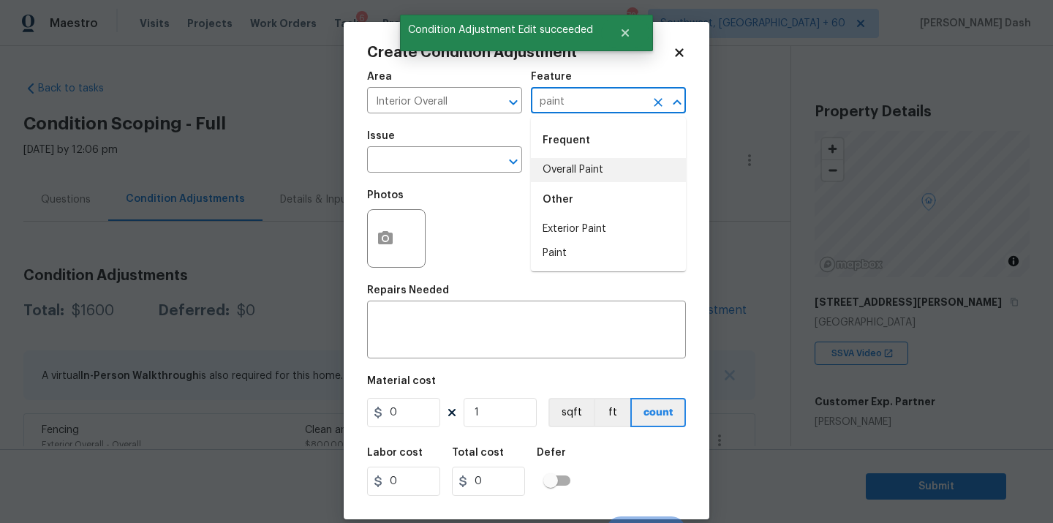
click at [587, 176] on li "Overall Paint" at bounding box center [608, 170] width 155 height 24
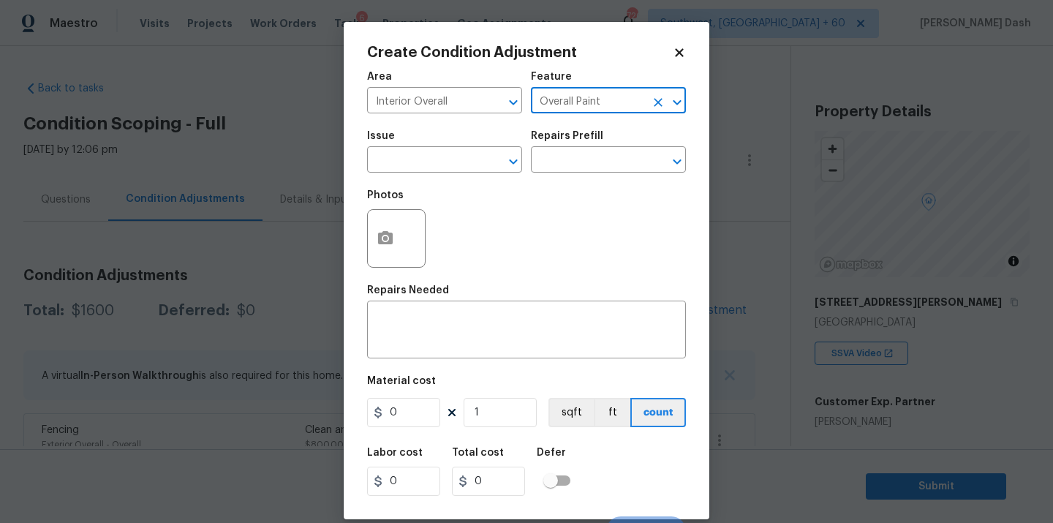
type input "Overall Paint"
click at [373, 244] on button "button" at bounding box center [385, 238] width 35 height 57
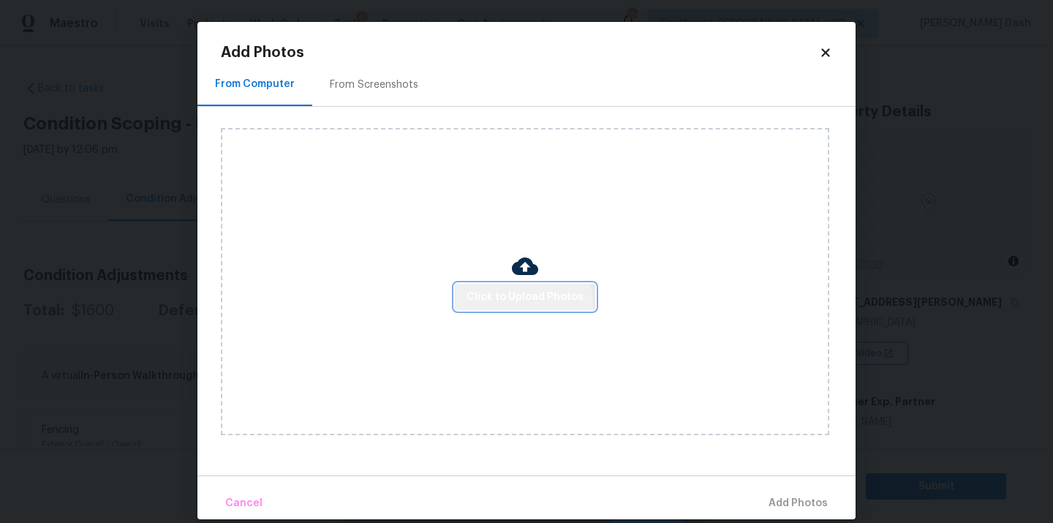
click at [511, 307] on button "Click to Upload Photos" at bounding box center [525, 297] width 140 height 27
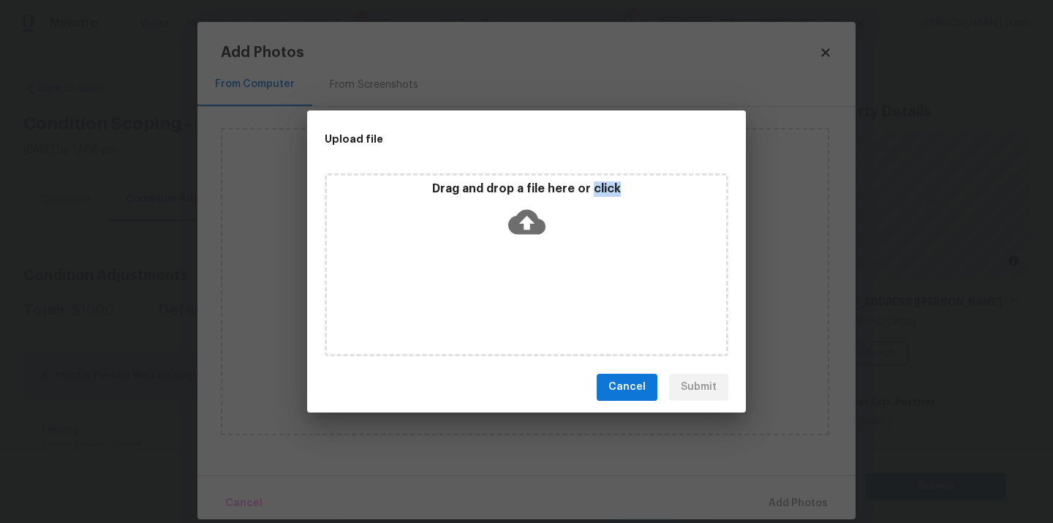
click at [511, 307] on div "Drag and drop a file here or click" at bounding box center [527, 264] width 404 height 183
